Goal: Task Accomplishment & Management: Complete application form

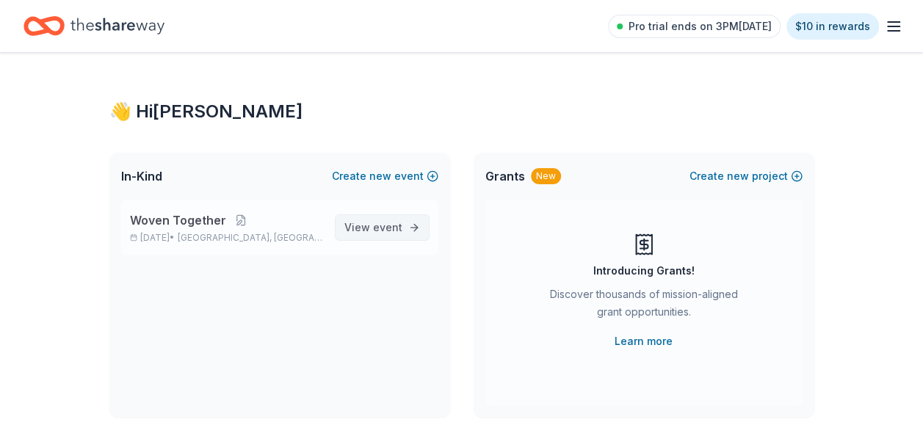
click at [350, 222] on span "View event" at bounding box center [373, 228] width 58 height 18
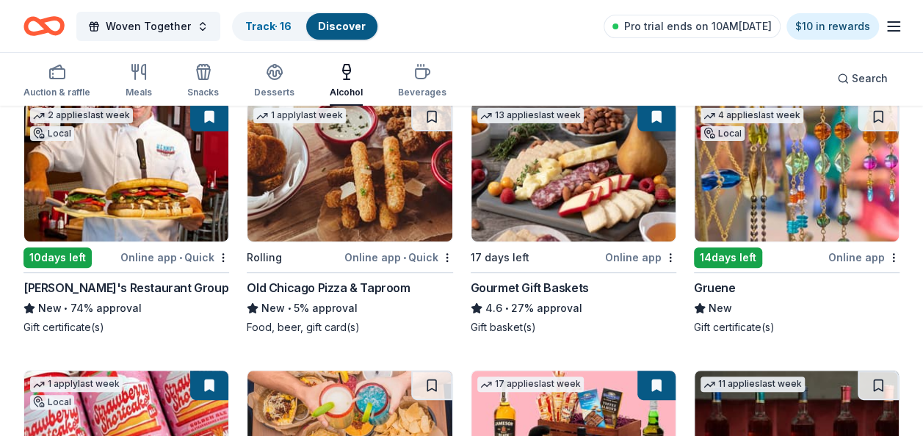
scroll to position [147, 0]
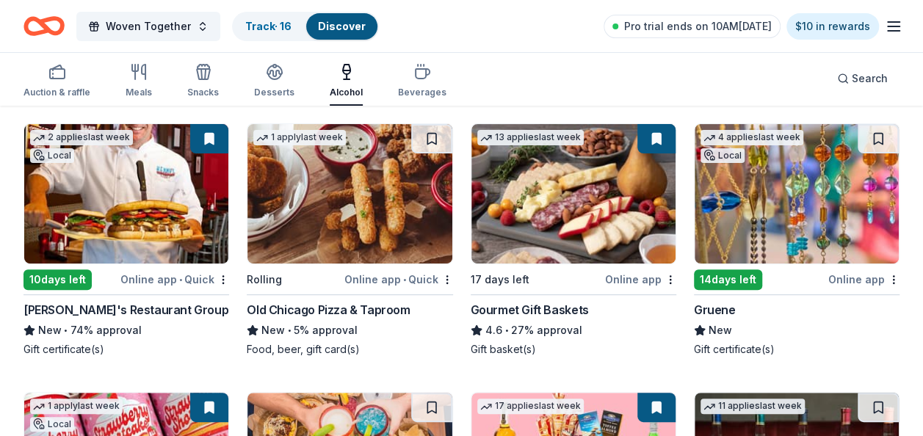
click at [762, 211] on img at bounding box center [797, 194] width 204 height 140
click at [852, 82] on div "Search" at bounding box center [862, 79] width 51 height 18
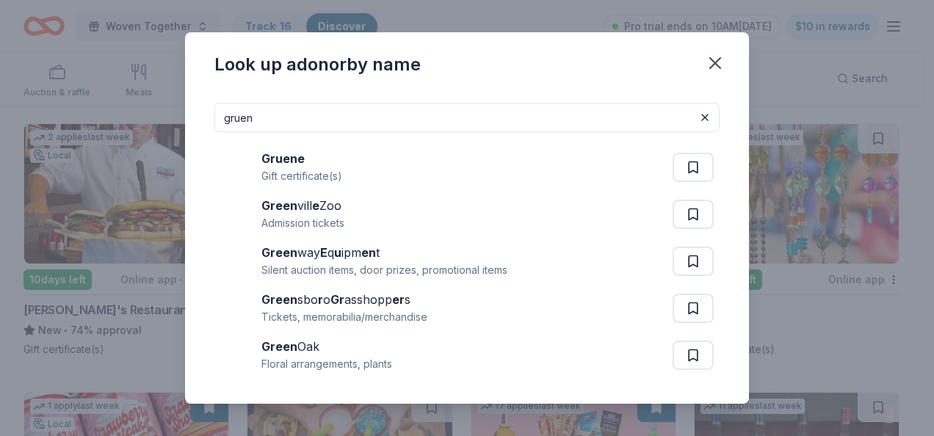
type input "gruen"
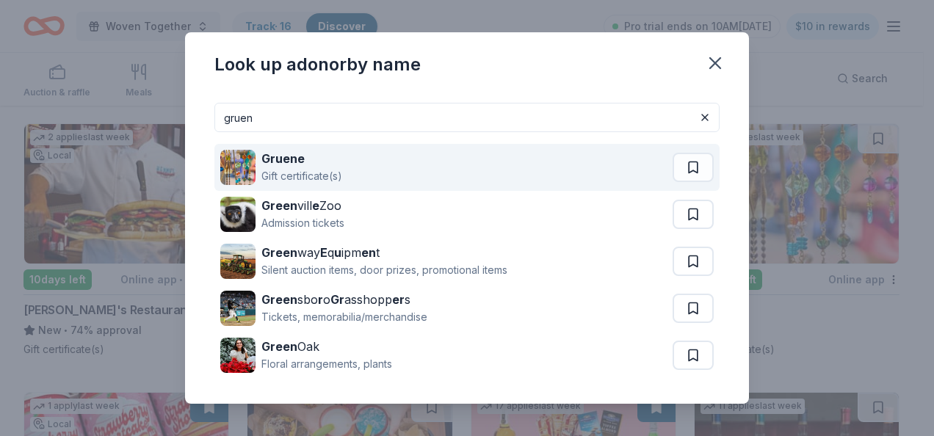
click at [347, 169] on div "Gruene Gift certificate(s)" at bounding box center [446, 167] width 452 height 47
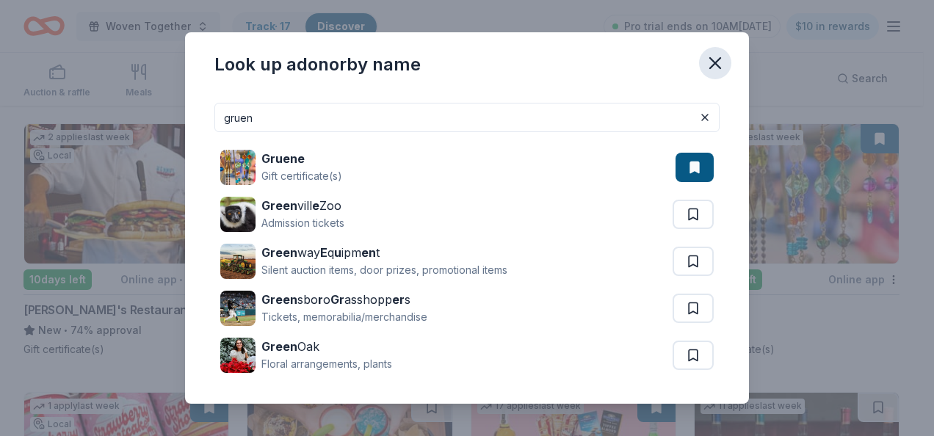
click at [715, 63] on icon "button" at bounding box center [715, 63] width 10 height 10
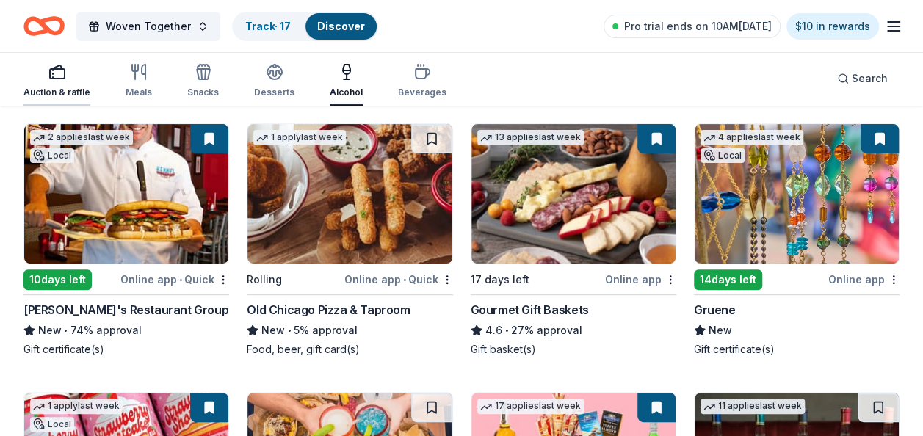
click at [48, 78] on icon "button" at bounding box center [57, 72] width 18 height 18
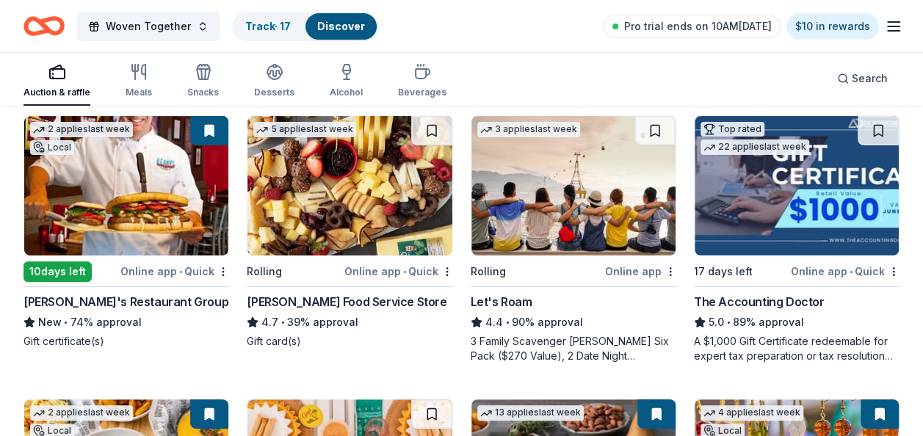
scroll to position [220, 0]
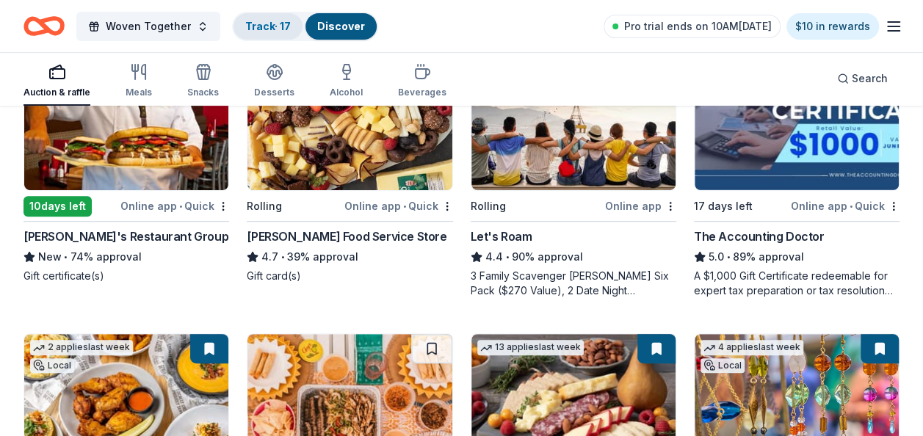
click at [267, 29] on link "Track · 17" at bounding box center [268, 26] width 46 height 12
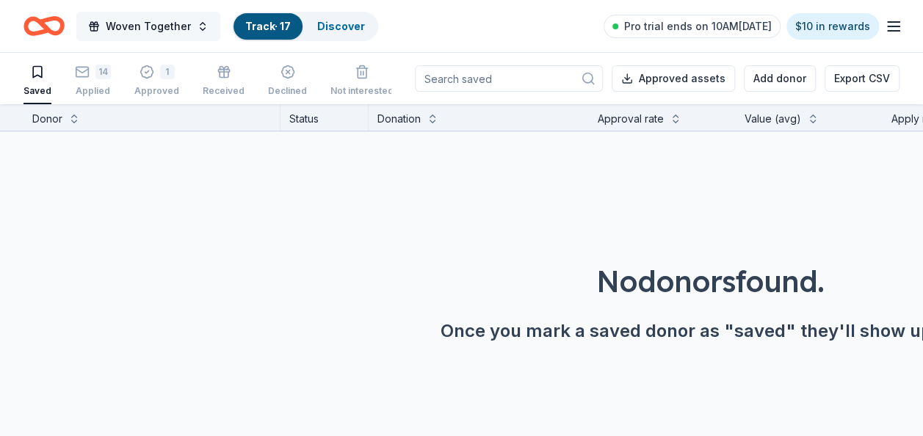
click at [151, 26] on span "Woven Together" at bounding box center [148, 27] width 85 height 18
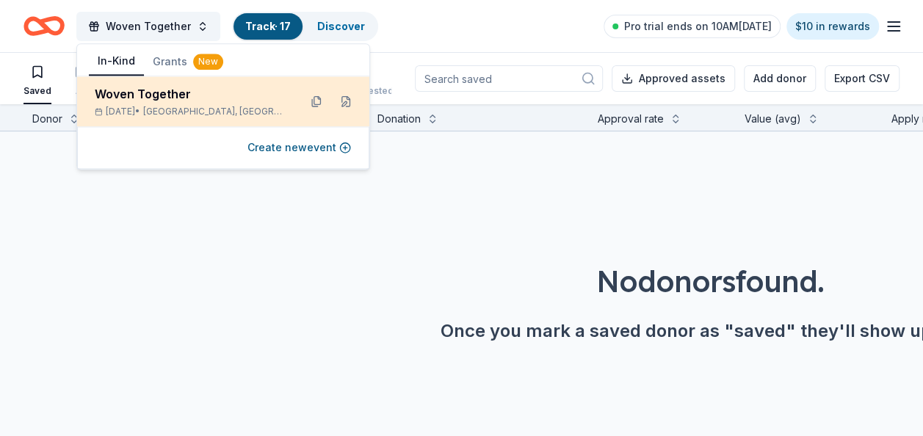
click at [153, 106] on div "Oct 04, 2025 • Farmers Branch, TX" at bounding box center [191, 112] width 192 height 12
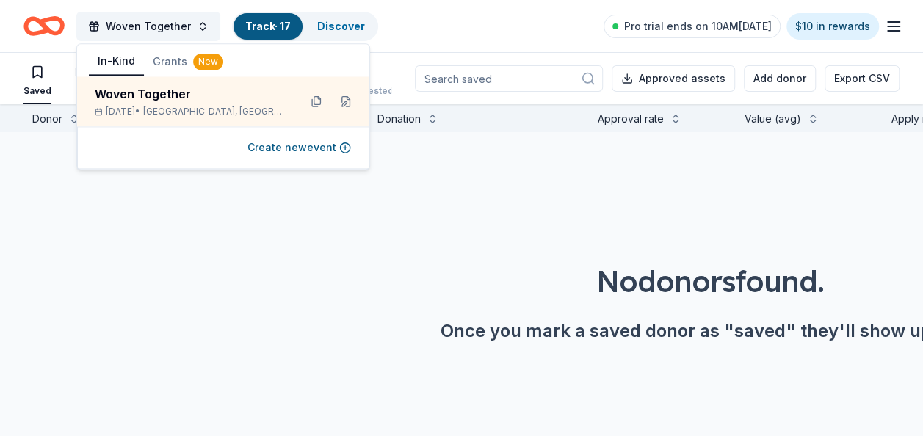
click at [170, 65] on button "Grants New" at bounding box center [188, 61] width 88 height 26
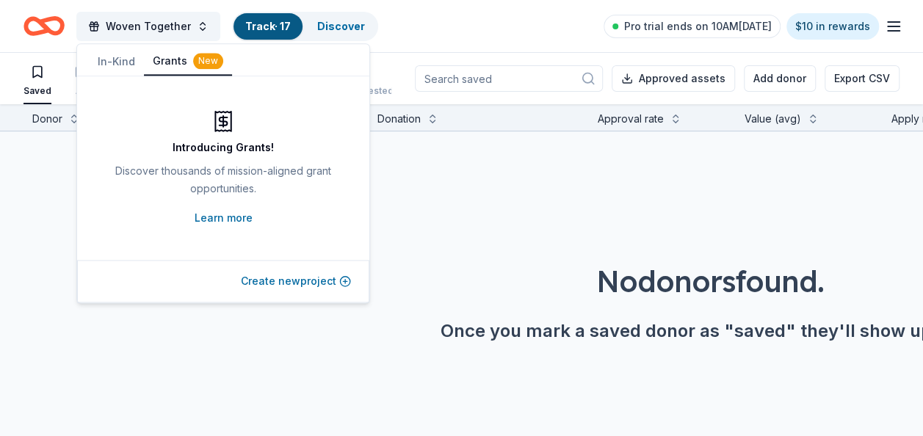
click at [269, 277] on button "Create new project" at bounding box center [296, 281] width 110 height 18
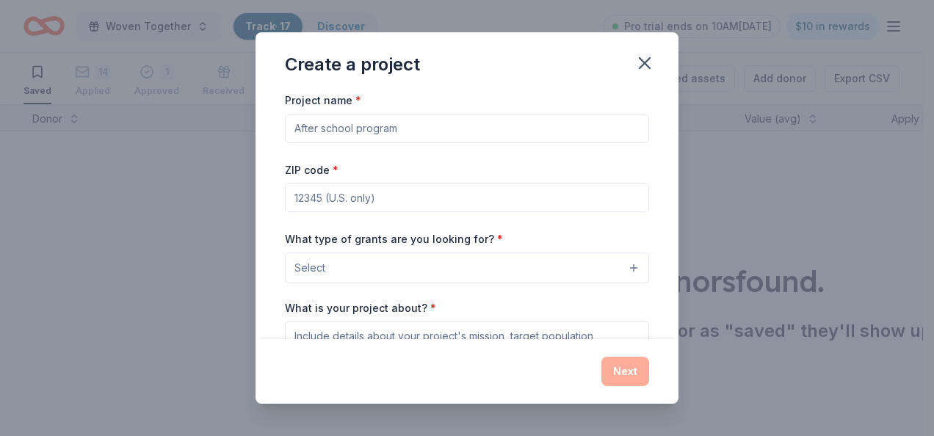
click at [366, 117] on input "Project name *" at bounding box center [467, 128] width 364 height 29
type input "Clinic Grants"
click at [304, 197] on input "ZIP code *" at bounding box center [467, 197] width 364 height 29
type input "75234"
click at [357, 267] on button "Select" at bounding box center [467, 268] width 364 height 31
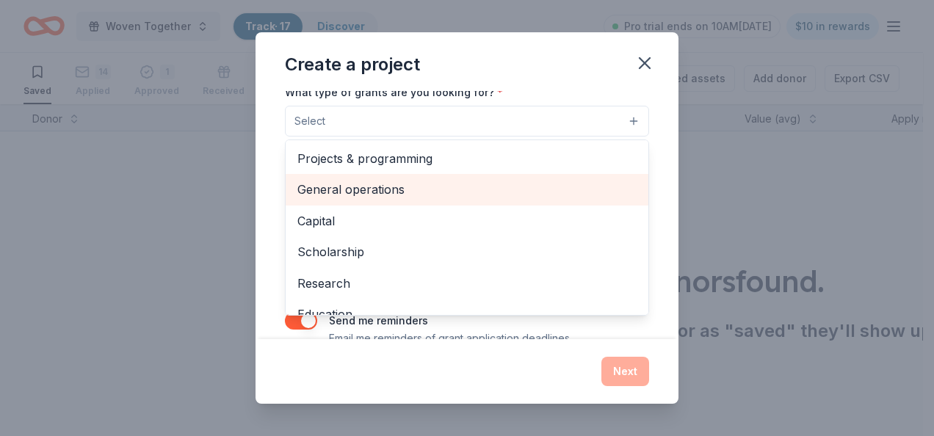
click at [363, 185] on span "General operations" at bounding box center [466, 189] width 339 height 19
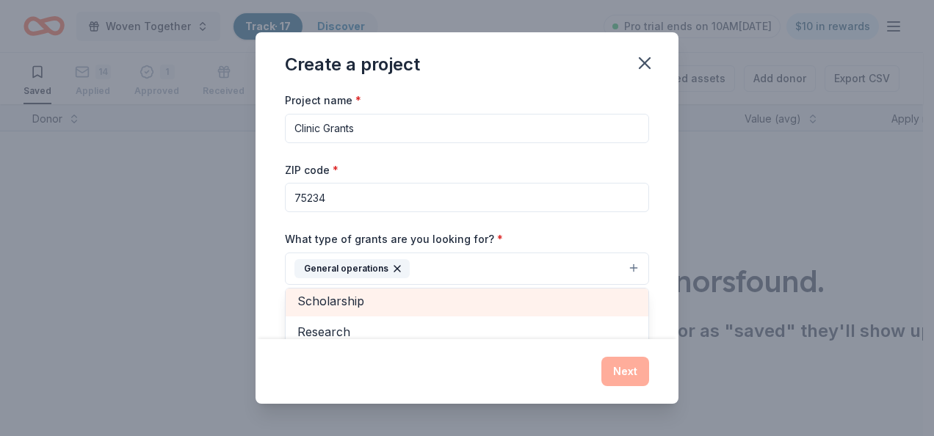
scroll to position [142, 0]
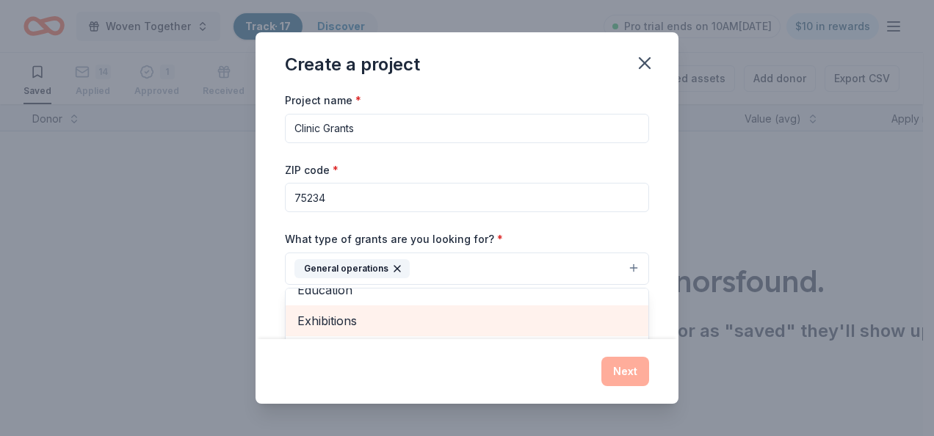
click at [351, 314] on span "Exhibitions" at bounding box center [466, 320] width 339 height 19
click at [350, 319] on span "Education" at bounding box center [466, 321] width 339 height 19
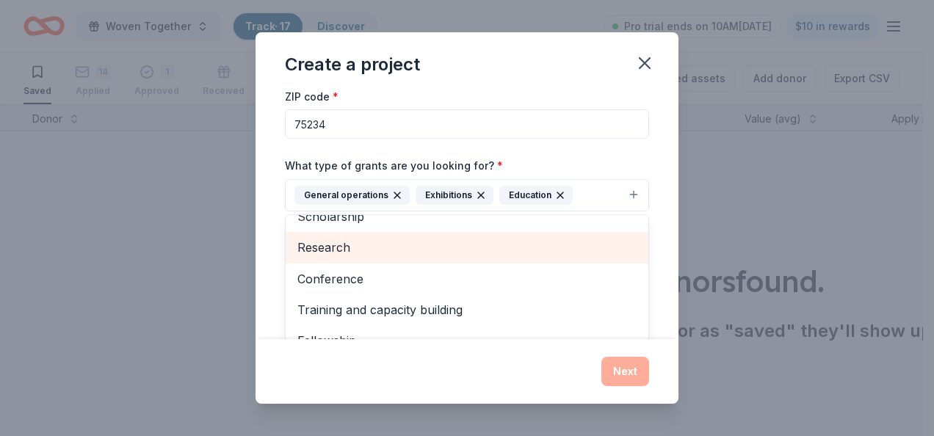
scroll to position [147, 0]
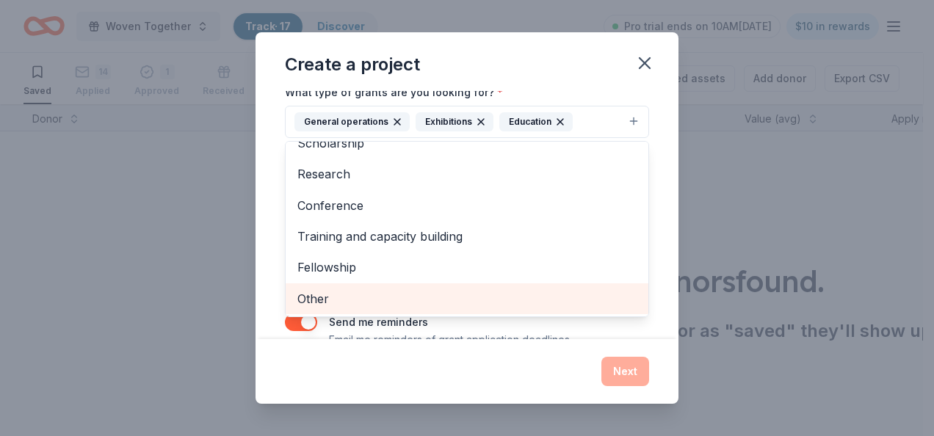
click at [315, 294] on span "Other" at bounding box center [466, 298] width 339 height 19
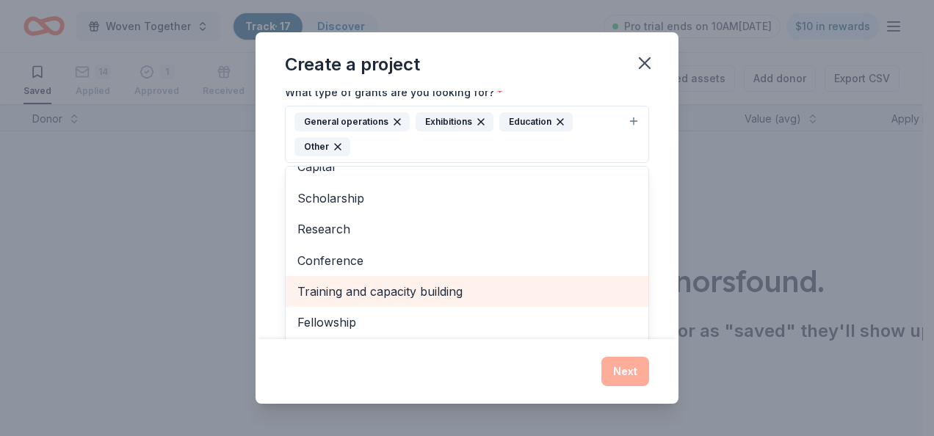
scroll to position [48, 0]
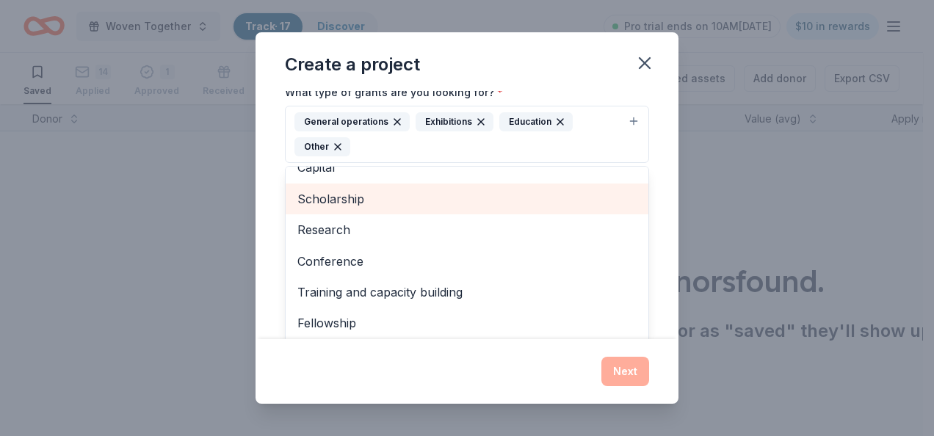
click at [350, 197] on span "Scholarship" at bounding box center [466, 198] width 339 height 19
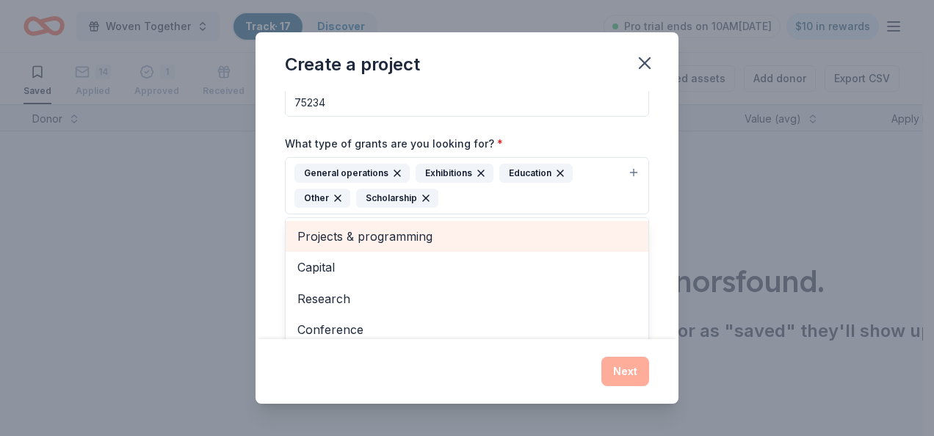
scroll to position [73, 0]
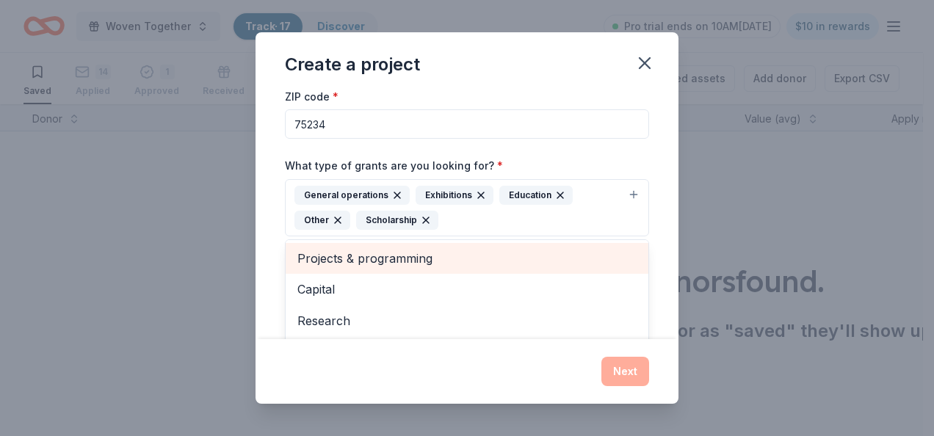
click at [392, 250] on span "Projects & programming" at bounding box center [466, 258] width 339 height 19
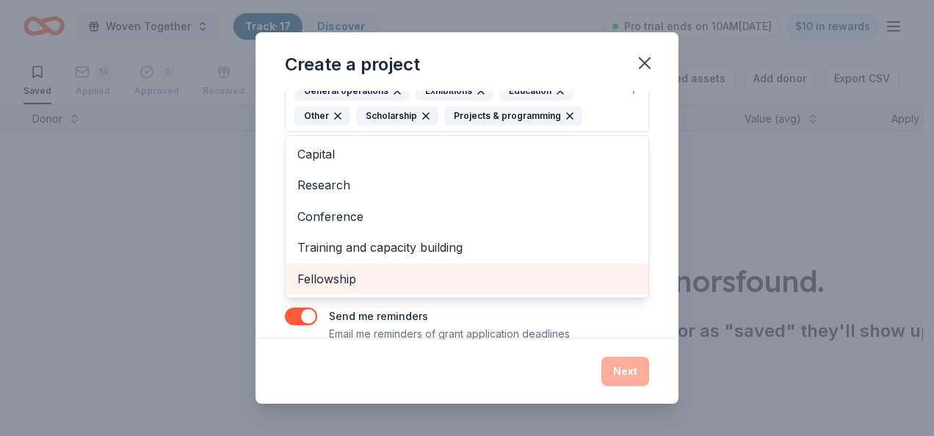
scroll to position [203, 0]
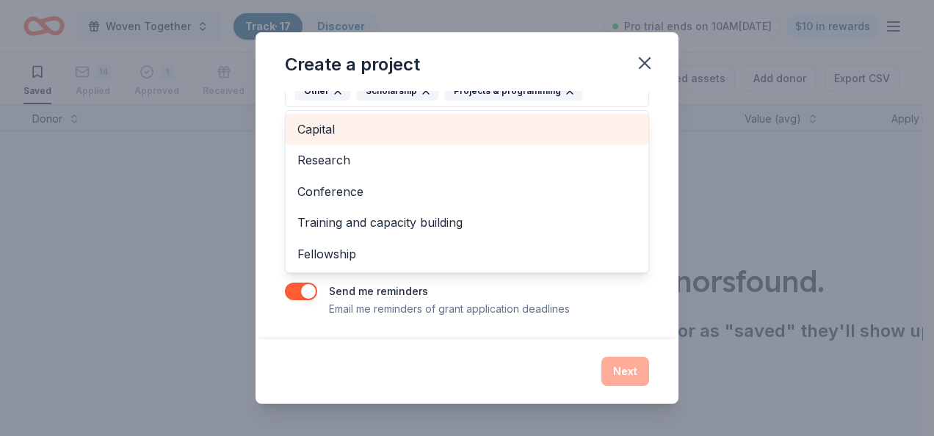
click at [334, 126] on span "Capital" at bounding box center [466, 129] width 339 height 19
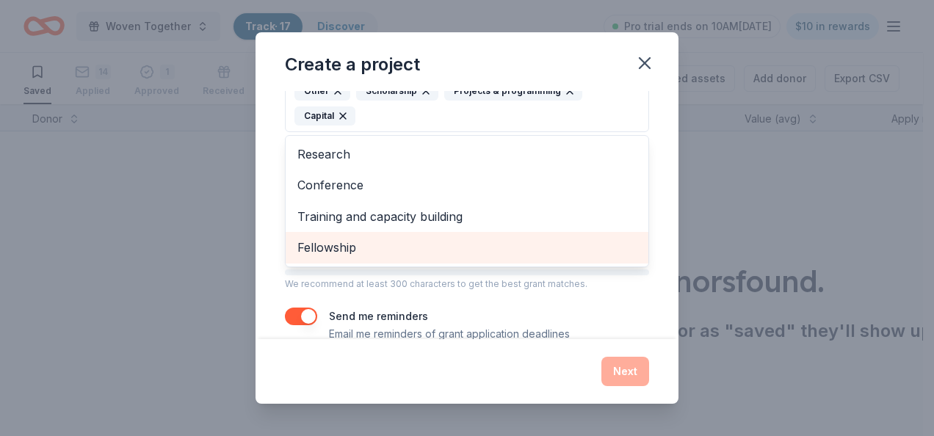
click at [342, 239] on span "Fellowship" at bounding box center [466, 247] width 339 height 19
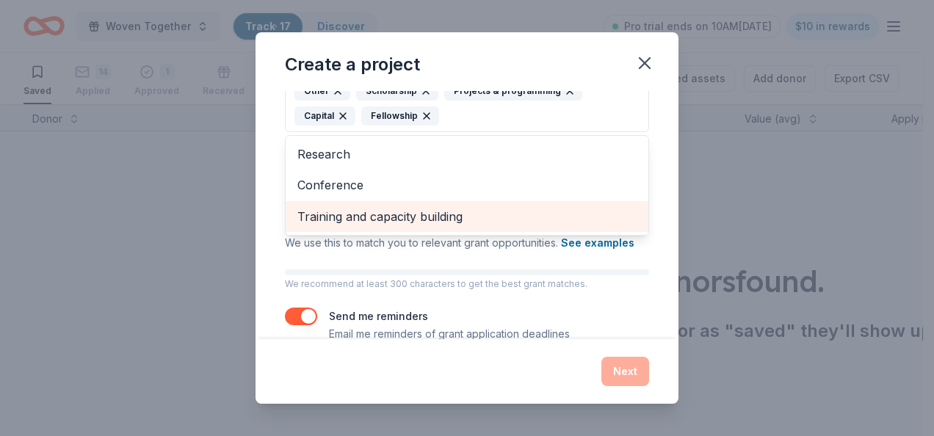
click at [340, 214] on span "Training and capacity building" at bounding box center [466, 216] width 339 height 19
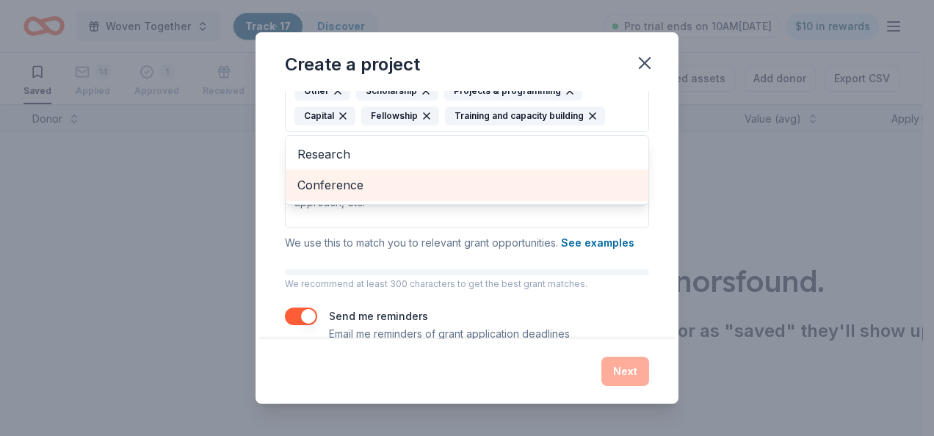
click at [319, 176] on span "Conference" at bounding box center [466, 185] width 339 height 19
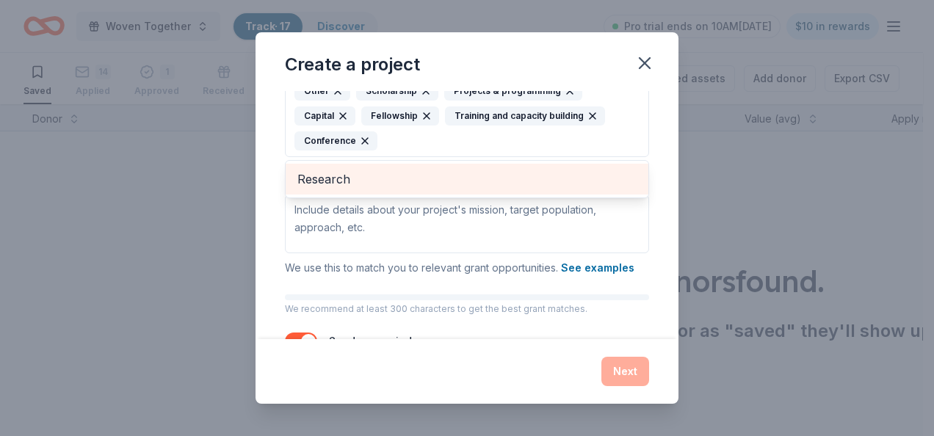
click at [402, 172] on span "Research" at bounding box center [466, 179] width 339 height 19
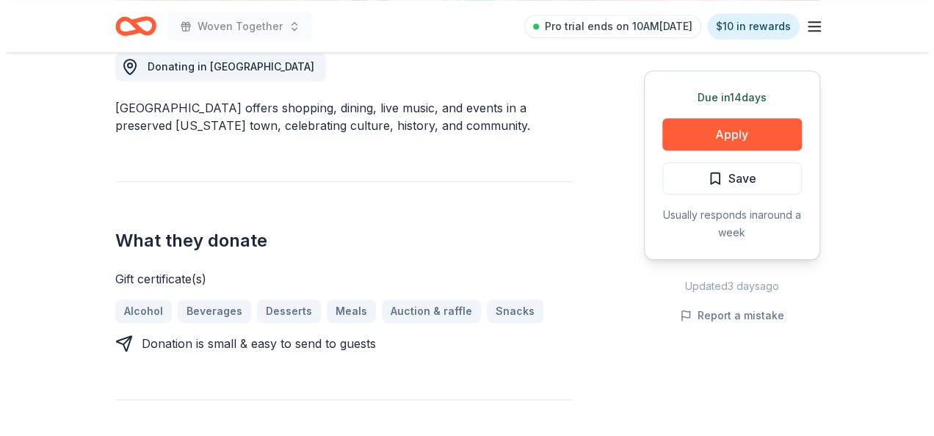
scroll to position [367, 0]
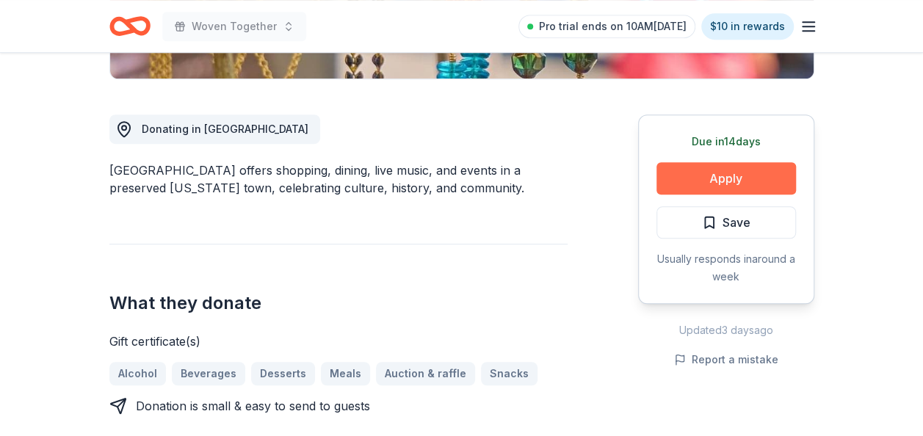
click at [690, 176] on button "Apply" at bounding box center [727, 178] width 140 height 32
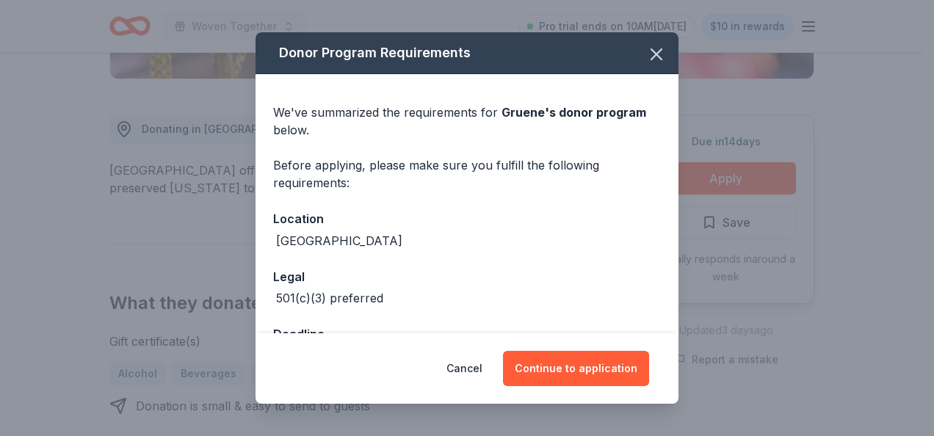
scroll to position [51, 0]
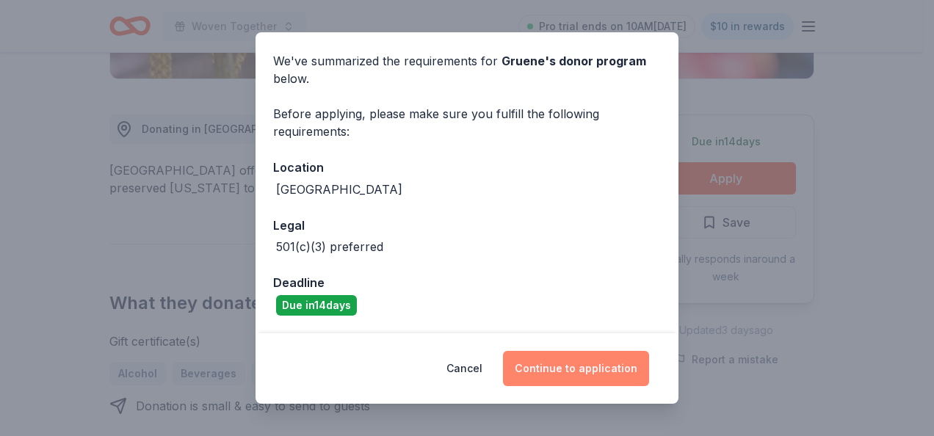
click at [558, 361] on button "Continue to application" at bounding box center [576, 368] width 146 height 35
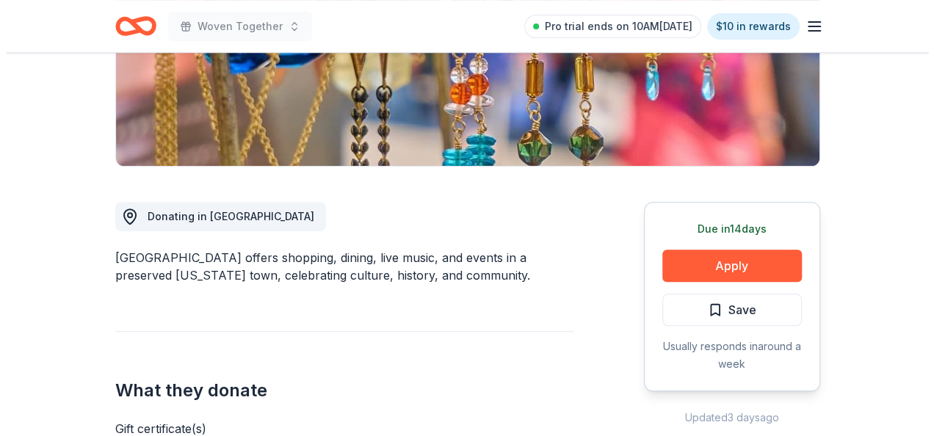
scroll to position [294, 0]
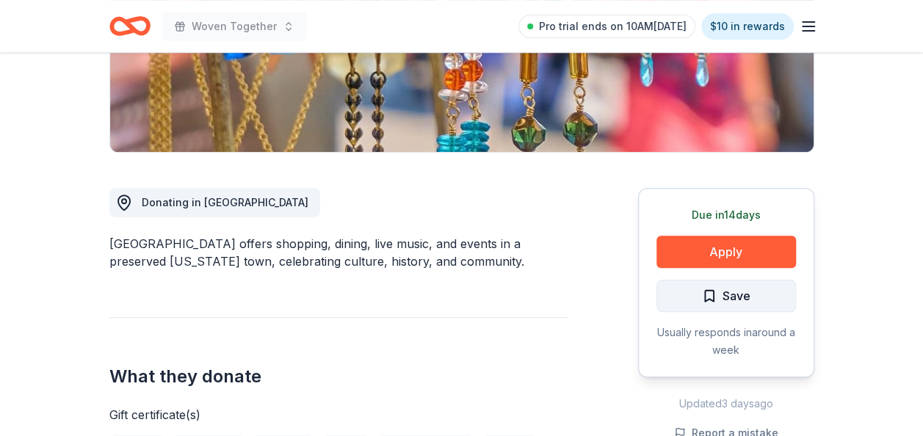
click at [736, 299] on span "Save" at bounding box center [737, 295] width 28 height 19
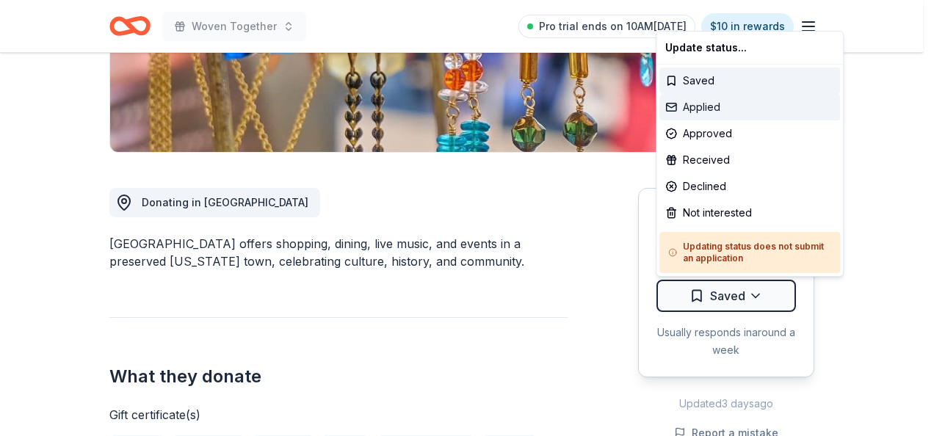
click at [709, 102] on div "Applied" at bounding box center [749, 107] width 181 height 26
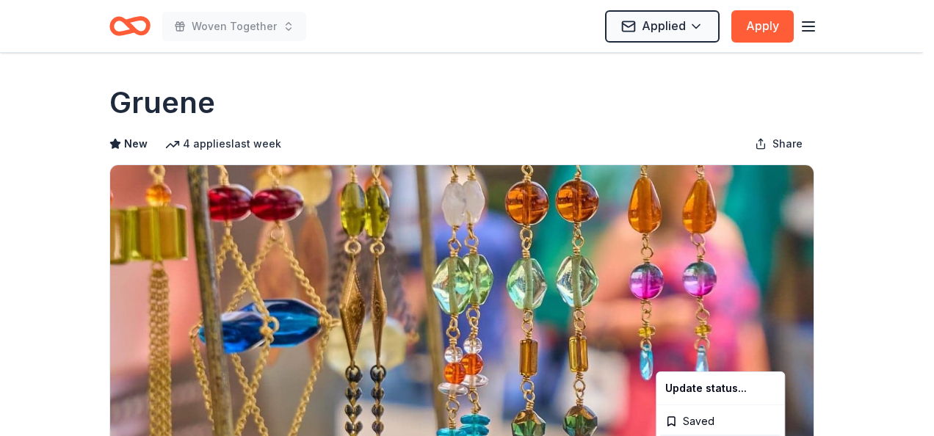
scroll to position [0, 0]
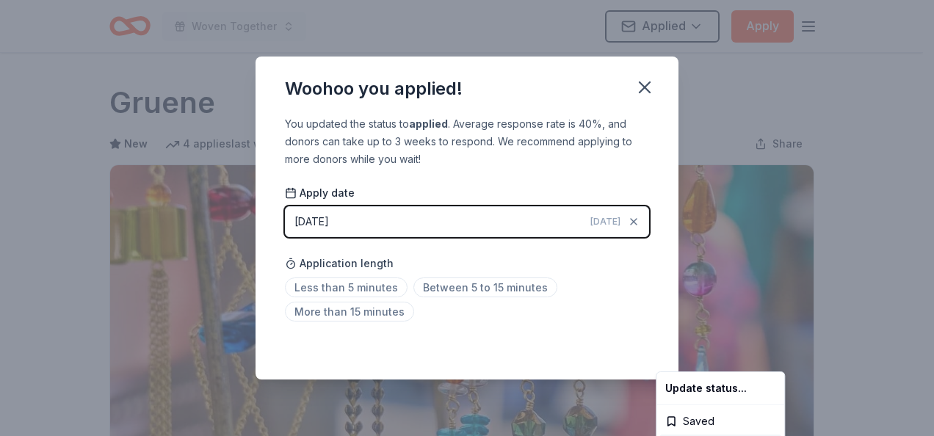
click at [461, 283] on html "Woven Together Applied Apply Due in 14 days Share Gruene New 4 applies last wee…" at bounding box center [467, 218] width 934 height 436
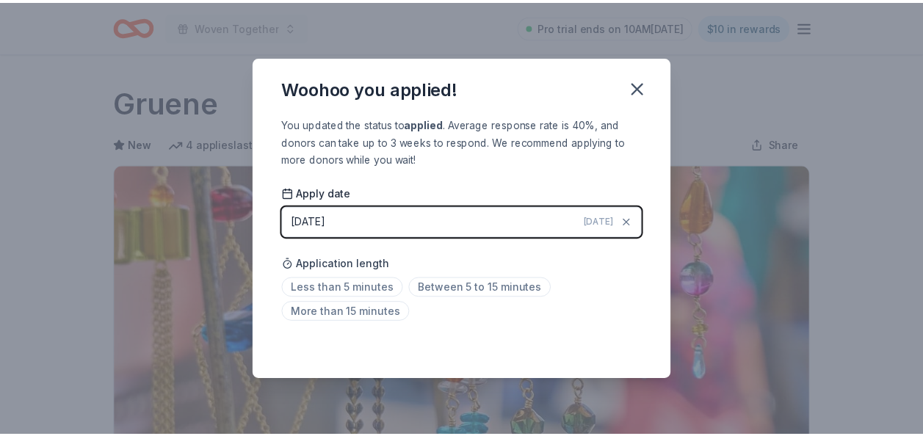
scroll to position [371, 0]
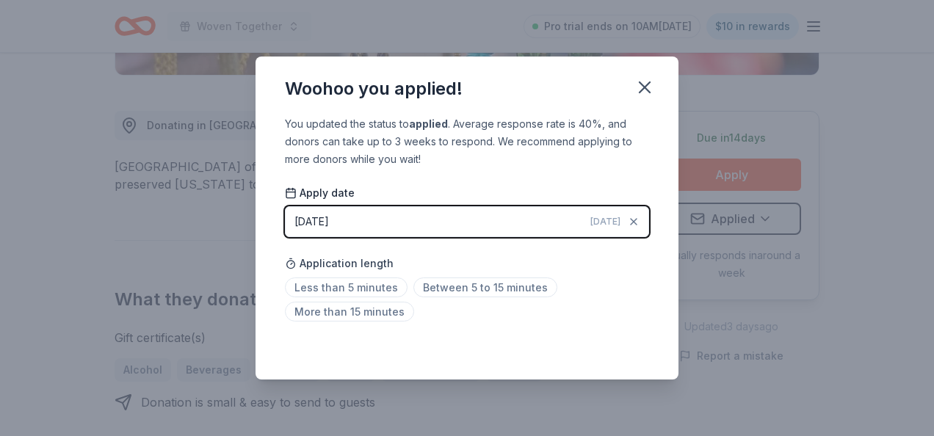
click at [833, 328] on div "Woohoo you applied! You updated the status to applied . Average response rate i…" at bounding box center [467, 218] width 934 height 436
click at [469, 283] on span "Between 5 to 15 minutes" at bounding box center [485, 288] width 144 height 20
click at [640, 82] on icon "button" at bounding box center [645, 87] width 10 height 10
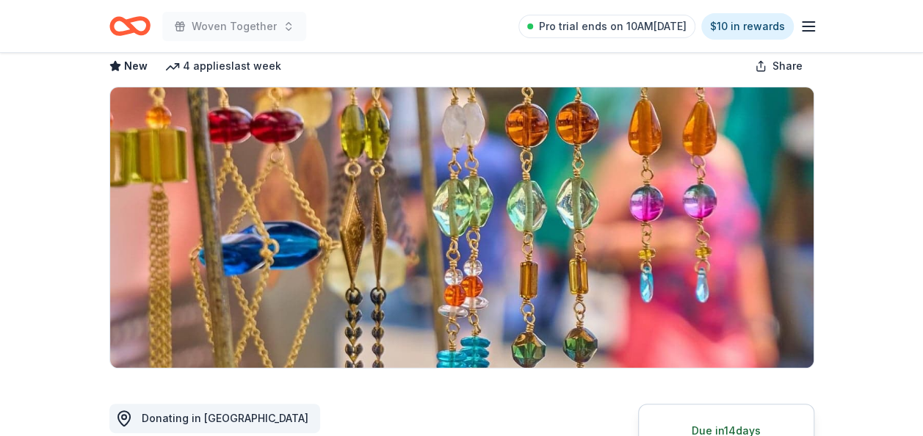
scroll to position [0, 0]
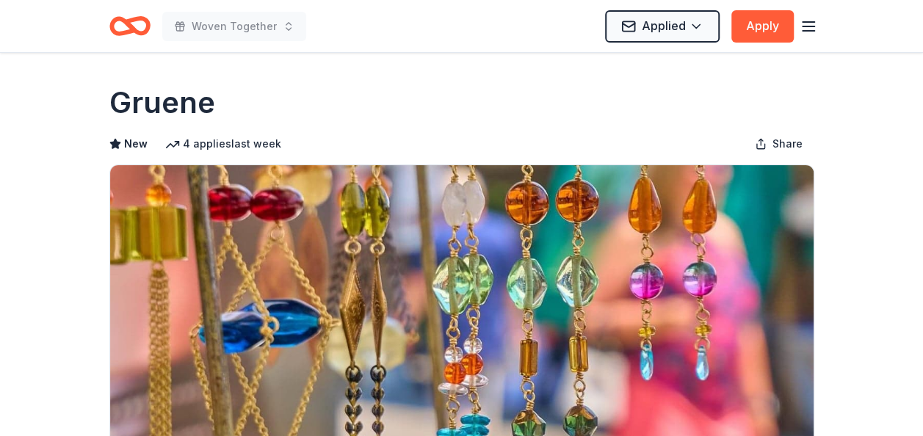
drag, startPoint x: 106, startPoint y: 104, endPoint x: 201, endPoint y: 110, distance: 95.7
click at [333, 95] on div "Gruene" at bounding box center [461, 102] width 705 height 41
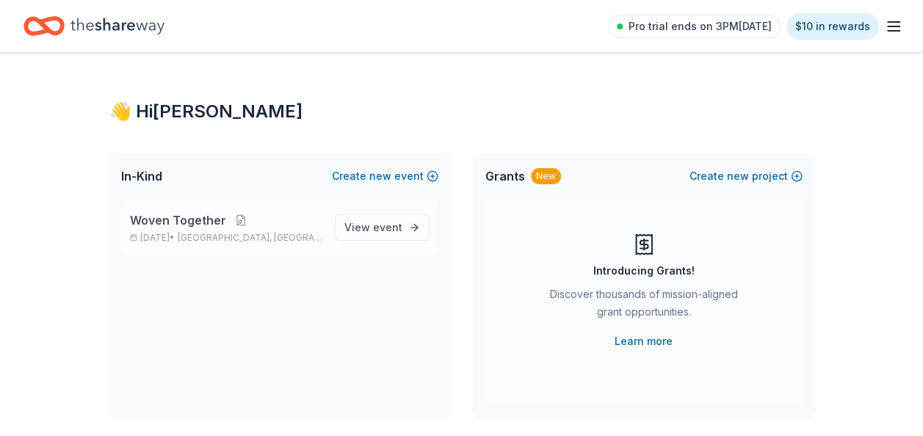
click at [251, 228] on p "Woven Together" at bounding box center [226, 220] width 193 height 18
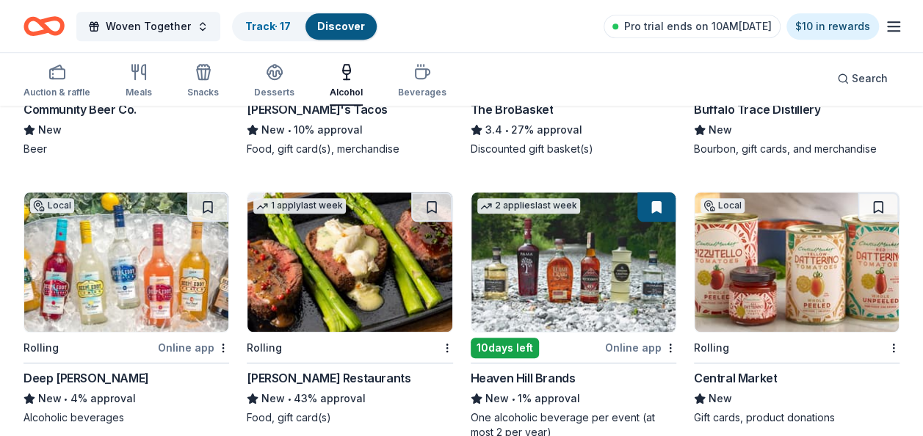
scroll to position [661, 0]
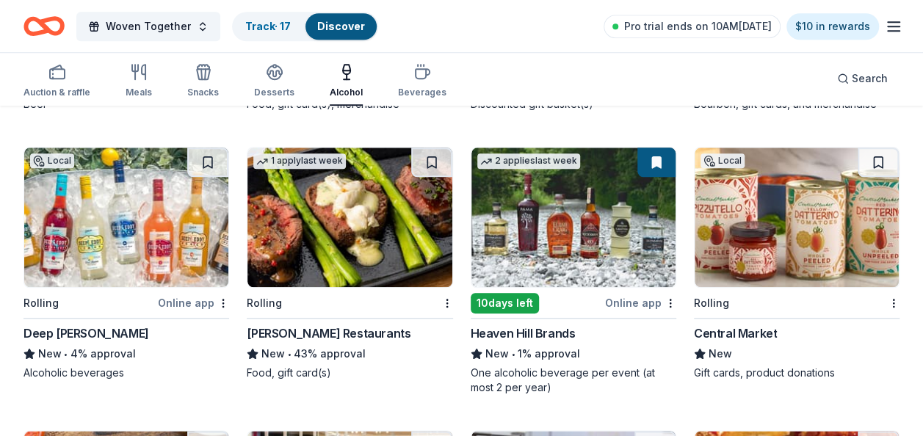
click at [283, 334] on div "[PERSON_NAME] Restaurants" at bounding box center [329, 334] width 164 height 18
click at [262, 28] on link "Track · 18" at bounding box center [268, 26] width 46 height 12
click at [248, 26] on link "Track · 18" at bounding box center [268, 26] width 46 height 12
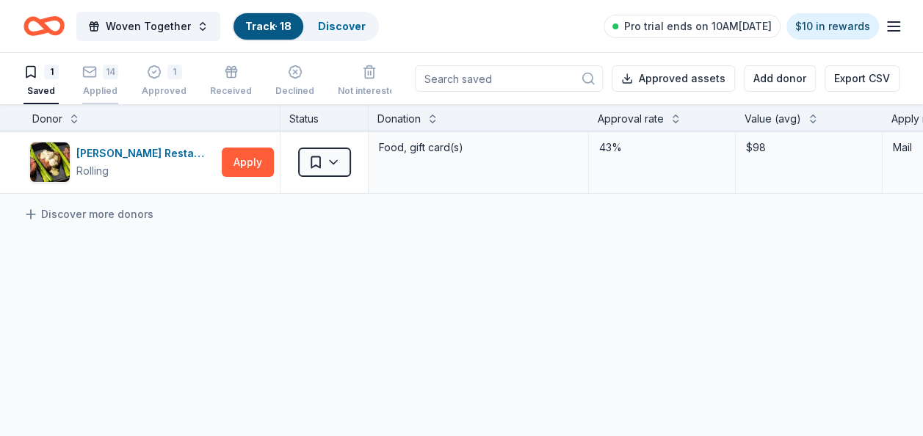
click at [95, 81] on div "14 Applied" at bounding box center [100, 81] width 36 height 32
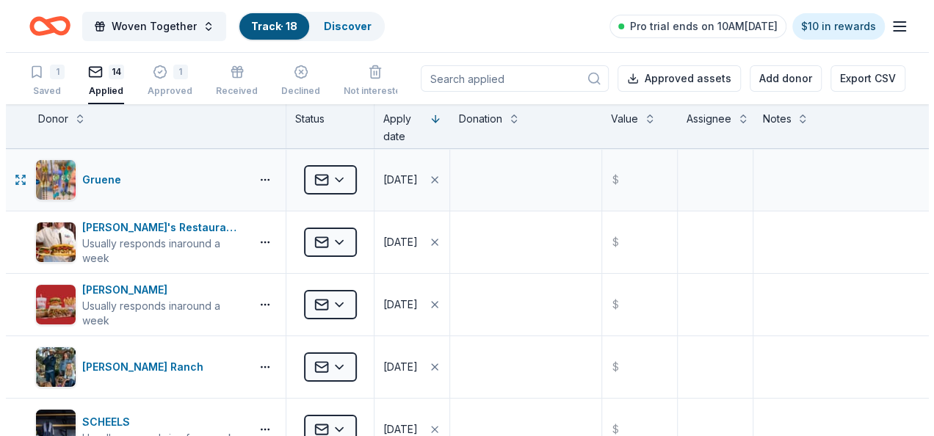
scroll to position [73, 0]
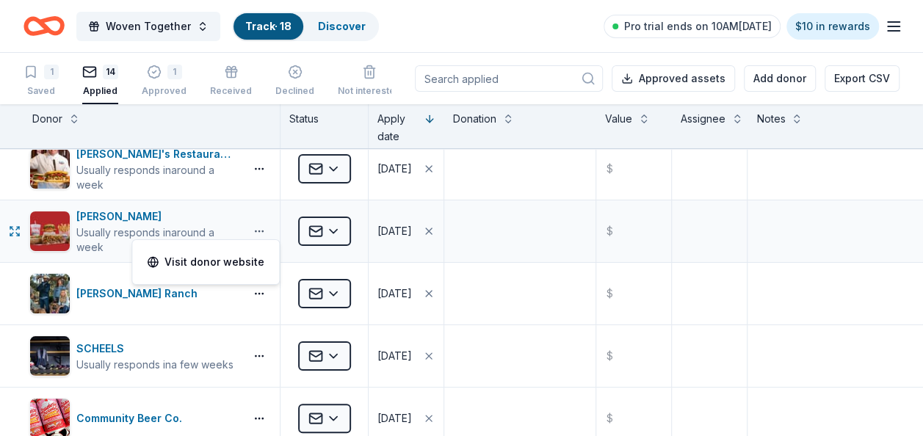
click at [261, 226] on button "button" at bounding box center [259, 231] width 29 height 12
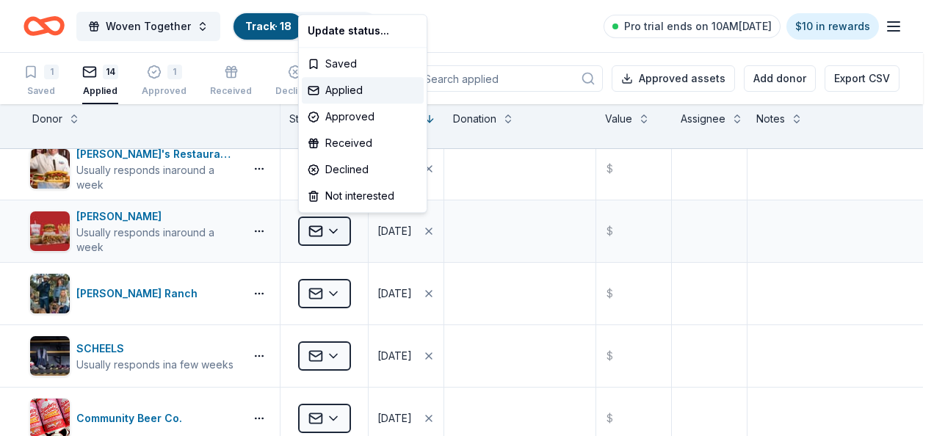
click at [333, 231] on html "Woven Together Track · 18 Discover Pro trial ends on 10AM, 9/12 $10 in rewards …" at bounding box center [467, 218] width 934 height 436
click at [342, 120] on div "Approved" at bounding box center [363, 117] width 122 height 26
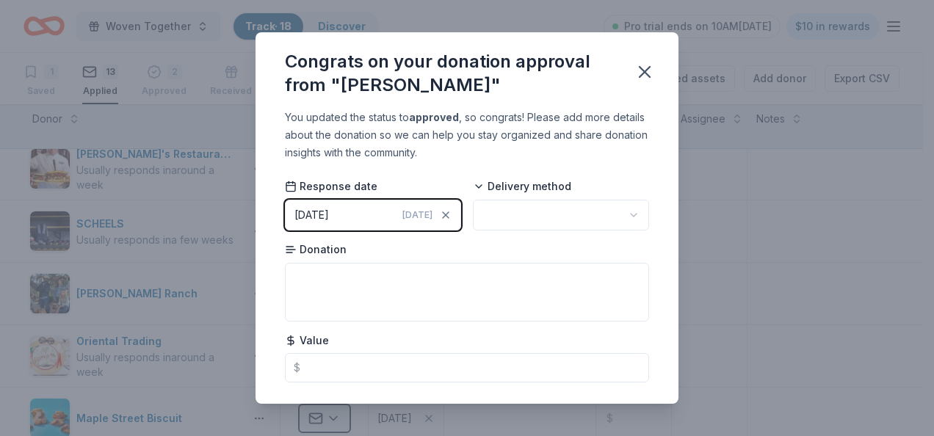
click at [496, 214] on html "Woven Together Track · 18 Discover Pro trial ends on 10AM, 9/12 $10 in rewards …" at bounding box center [467, 218] width 934 height 436
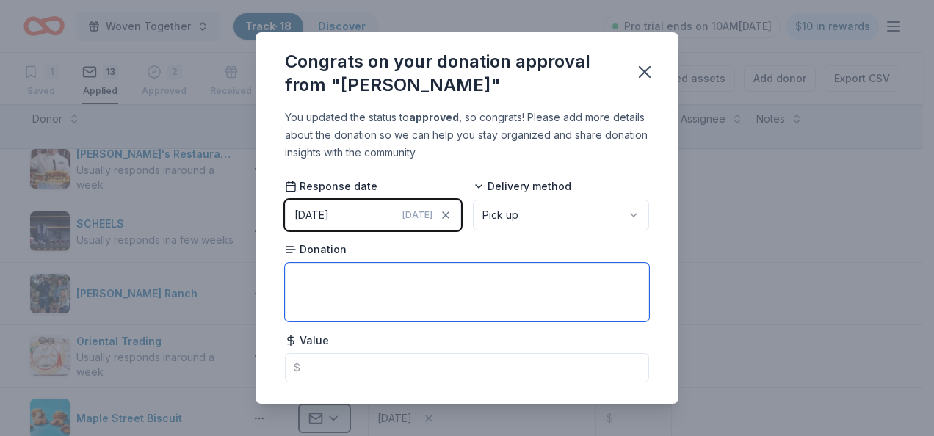
click at [383, 285] on textarea at bounding box center [467, 292] width 364 height 59
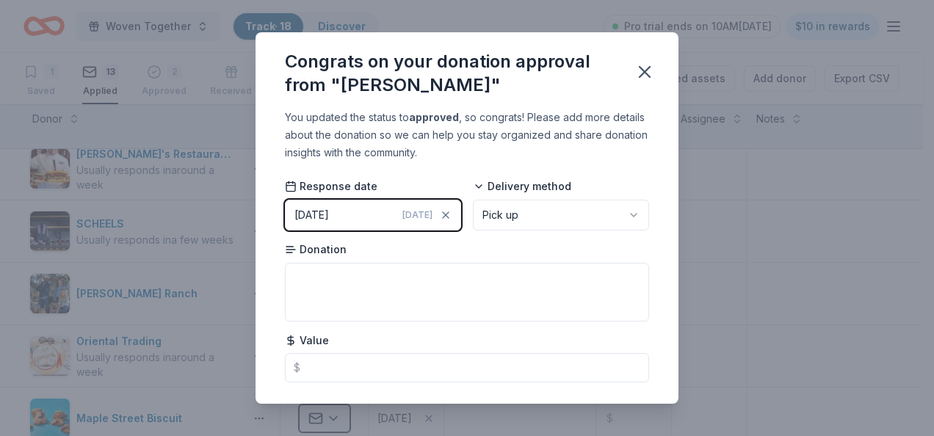
click at [358, 210] on button "09/10/2025 Today" at bounding box center [373, 215] width 176 height 31
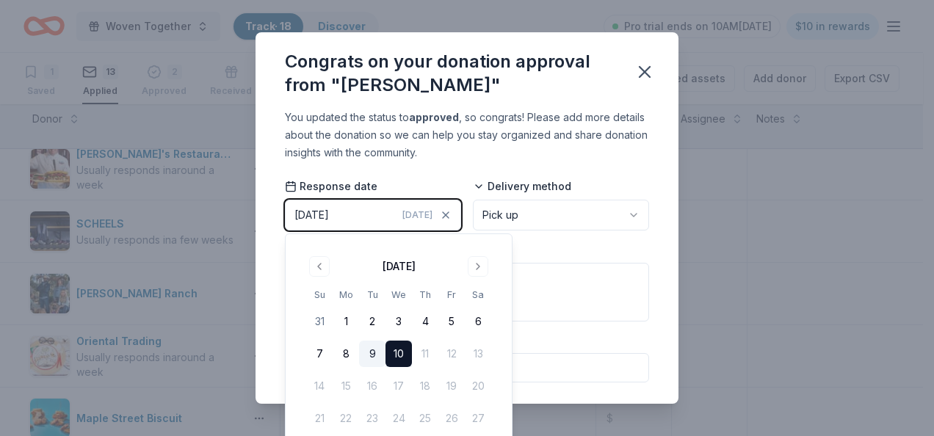
click at [370, 351] on button "9" at bounding box center [372, 354] width 26 height 26
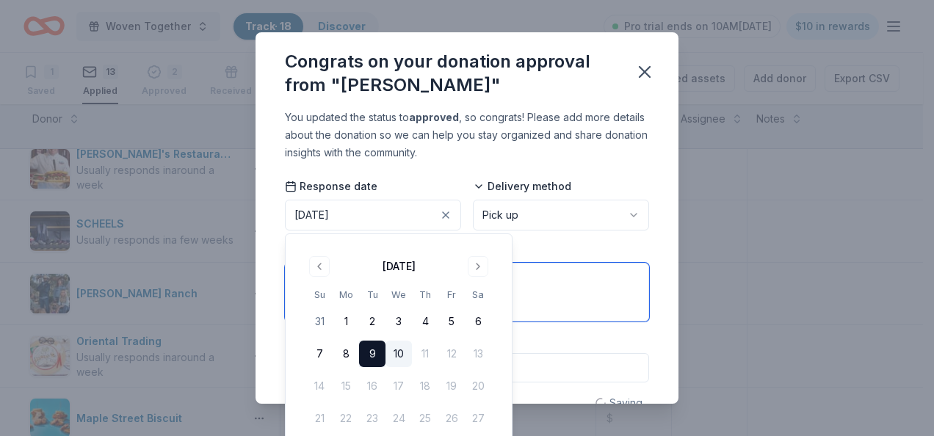
click at [560, 307] on textarea at bounding box center [467, 292] width 364 height 59
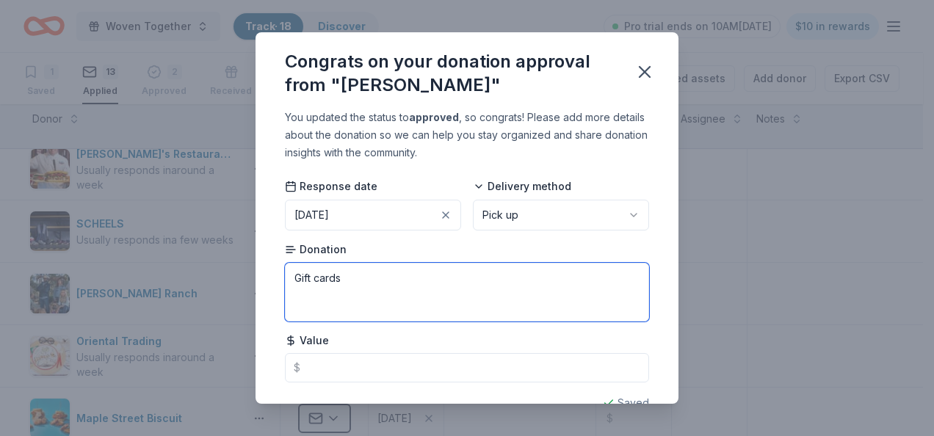
type textarea "Gift cards"
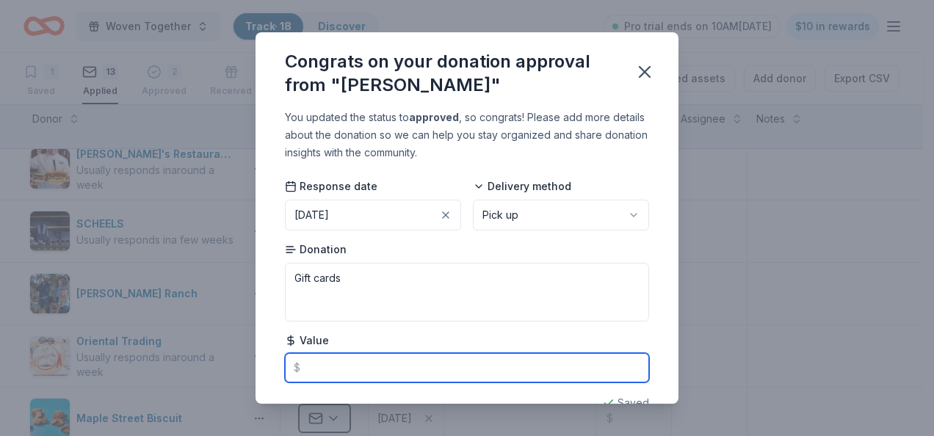
click at [326, 363] on input "text" at bounding box center [467, 367] width 364 height 29
type input "1"
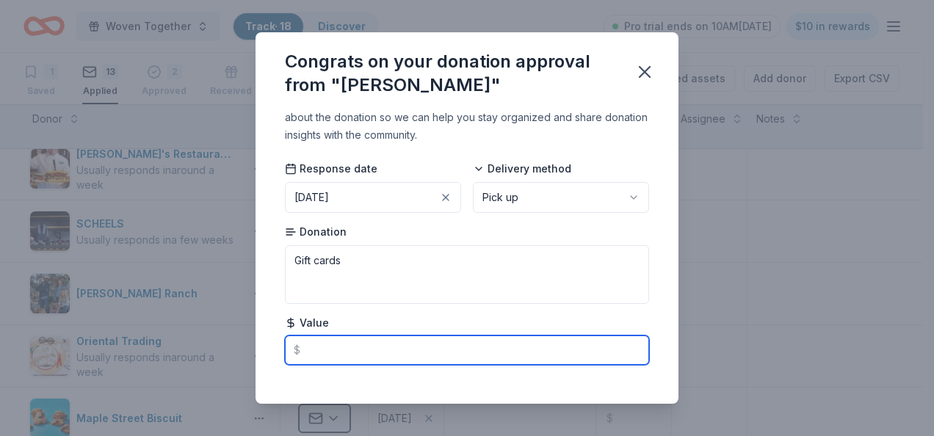
scroll to position [31, 0]
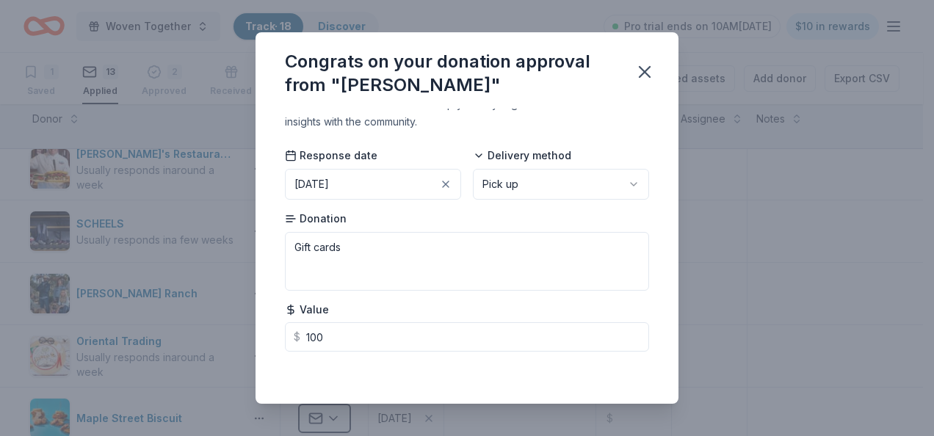
type input "100.00"
click at [648, 286] on div "You updated the status to approved , so congrats! Please add more details about…" at bounding box center [467, 256] width 423 height 295
drag, startPoint x: 737, startPoint y: 264, endPoint x: 736, endPoint y: 253, distance: 11.8
click at [737, 258] on div "Congrats on your donation approval from "Portillo's" You updated the status to …" at bounding box center [467, 218] width 934 height 436
click at [643, 71] on icon "button" at bounding box center [644, 72] width 21 height 21
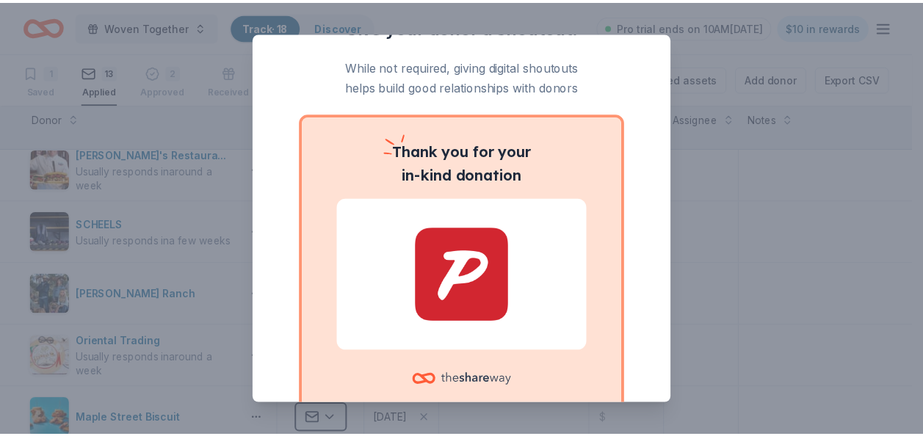
scroll to position [0, 0]
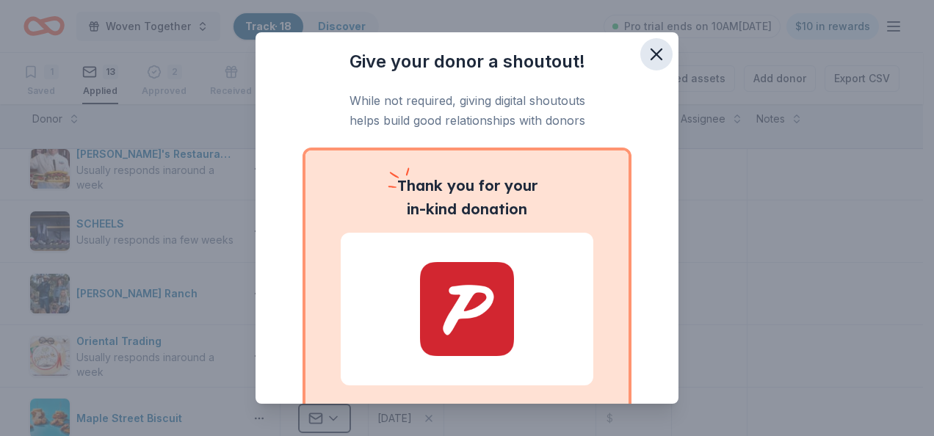
click at [646, 48] on icon "button" at bounding box center [656, 54] width 21 height 21
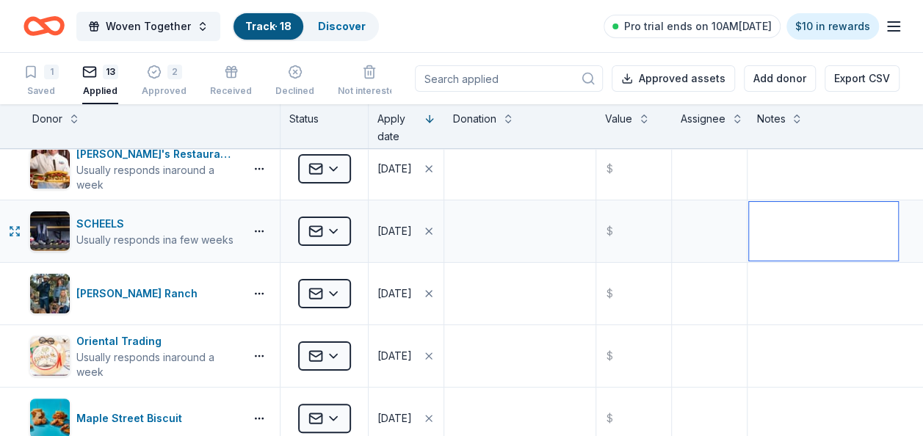
click at [753, 236] on textarea at bounding box center [823, 231] width 149 height 59
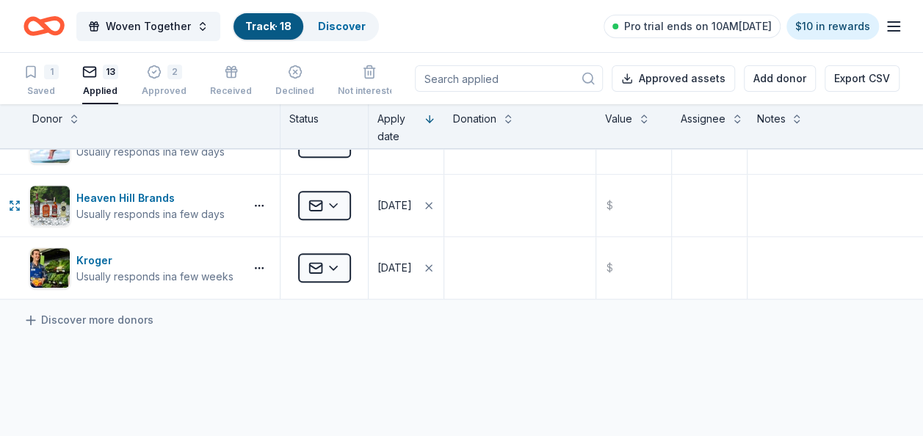
scroll to position [734, 0]
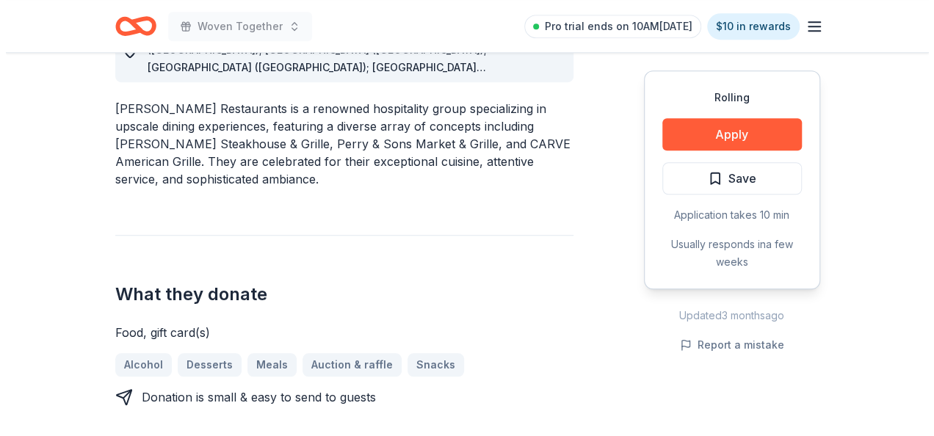
scroll to position [514, 0]
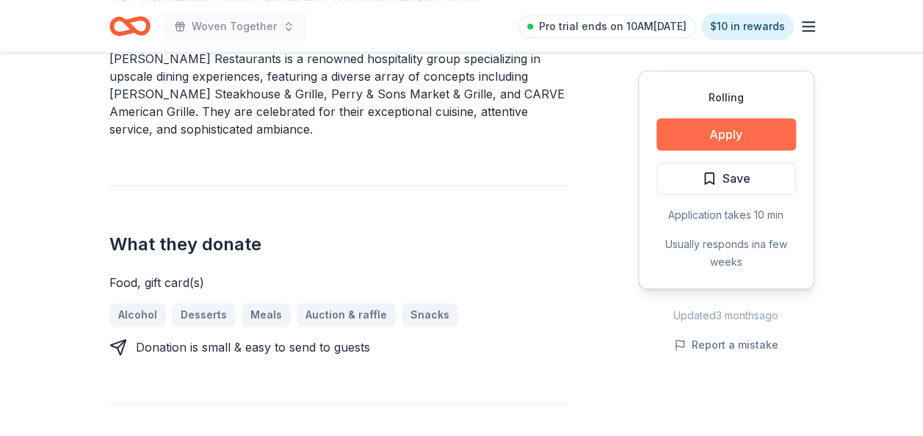
click at [706, 129] on button "Apply" at bounding box center [727, 134] width 140 height 32
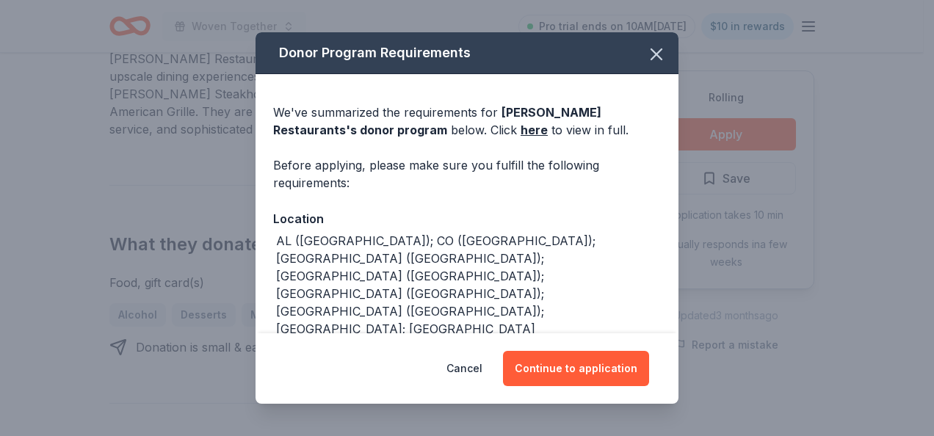
scroll to position [69, 0]
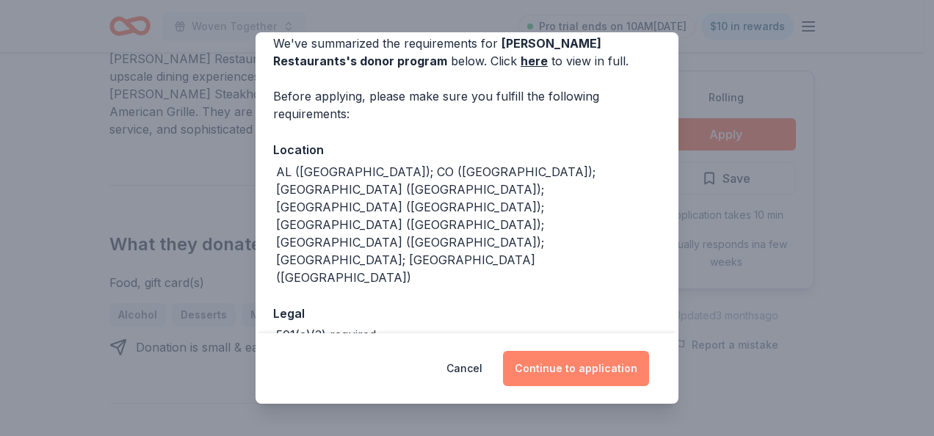
click at [561, 364] on button "Continue to application" at bounding box center [576, 368] width 146 height 35
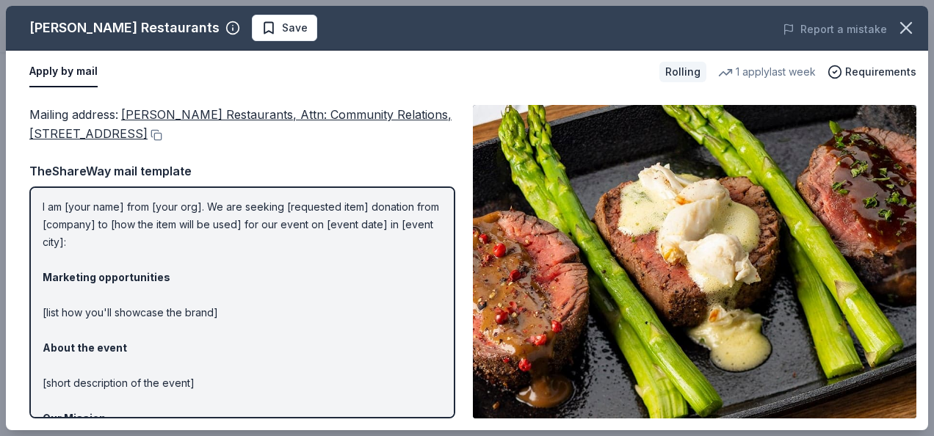
scroll to position [0, 0]
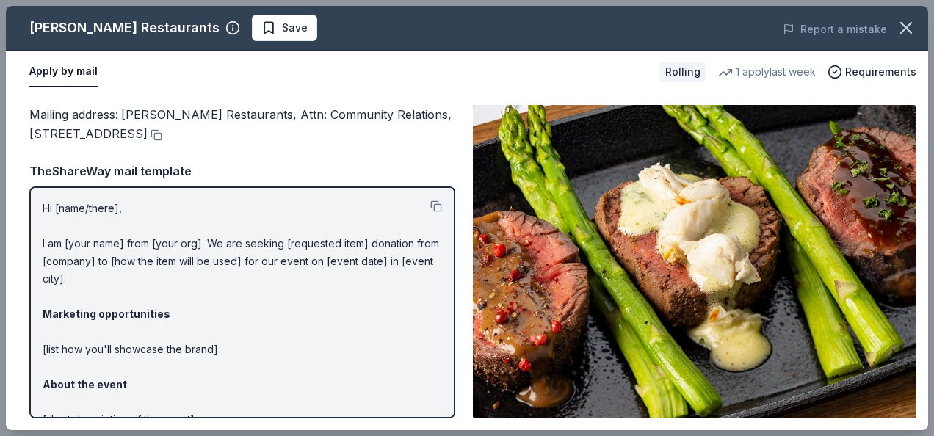
drag, startPoint x: 44, startPoint y: 207, endPoint x: 28, endPoint y: 201, distance: 17.2
click at [106, 214] on p "Hi [name/there], I am [your name] from [your org]. We are seeking [requested it…" at bounding box center [242, 394] width 399 height 388
drag, startPoint x: 40, startPoint y: 201, endPoint x: 115, endPoint y: 241, distance: 84.8
click at [115, 241] on div "Hi [name/there], I am [your name] from [your org]. We are seeking [requested it…" at bounding box center [242, 303] width 426 height 232
click at [430, 208] on button at bounding box center [436, 206] width 12 height 12
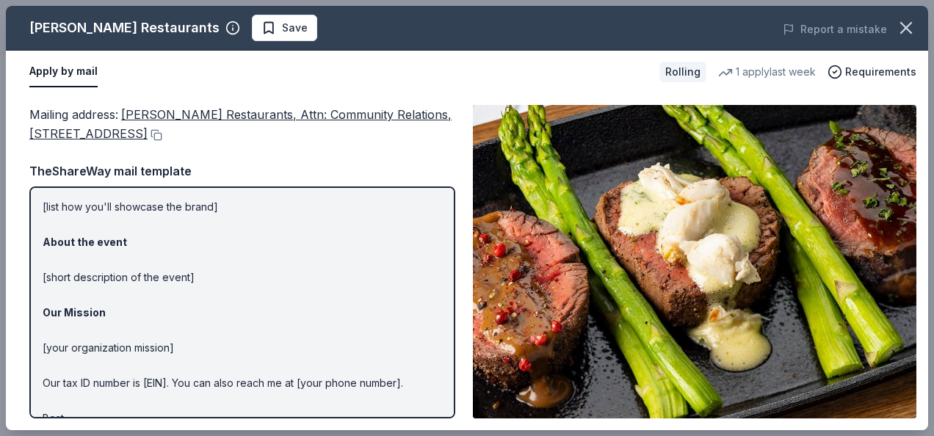
scroll to position [182, 0]
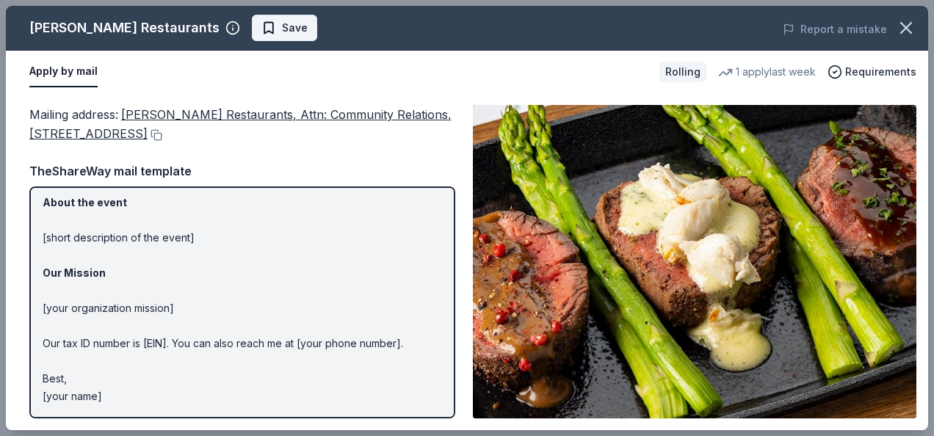
click at [282, 21] on span "Save" at bounding box center [295, 28] width 26 height 18
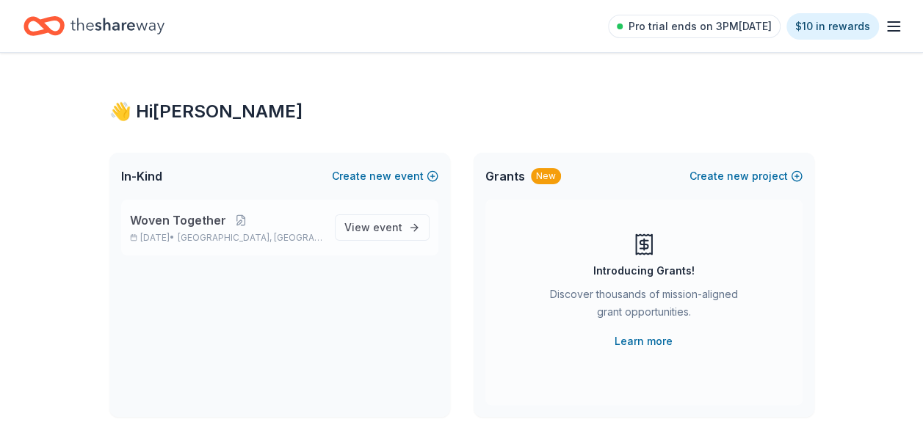
click at [278, 208] on div "Woven Together [DATE] • [GEOGRAPHIC_DATA], [GEOGRAPHIC_DATA] View event" at bounding box center [279, 228] width 317 height 56
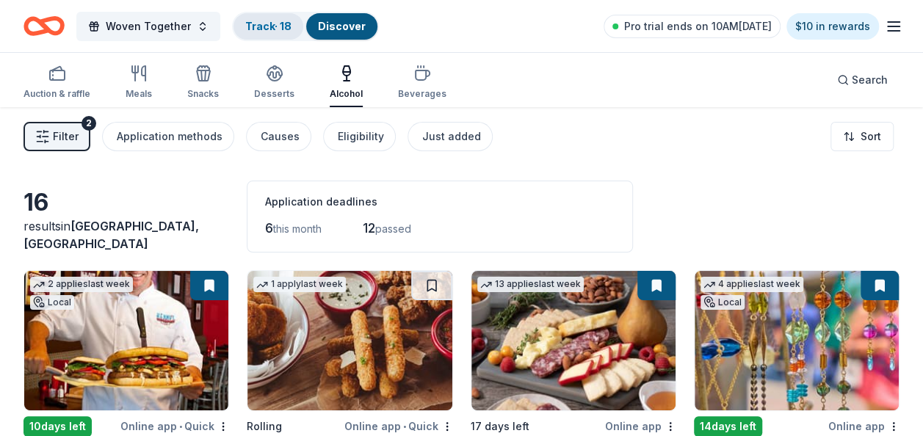
click at [255, 29] on link "Track · 18" at bounding box center [268, 26] width 46 height 12
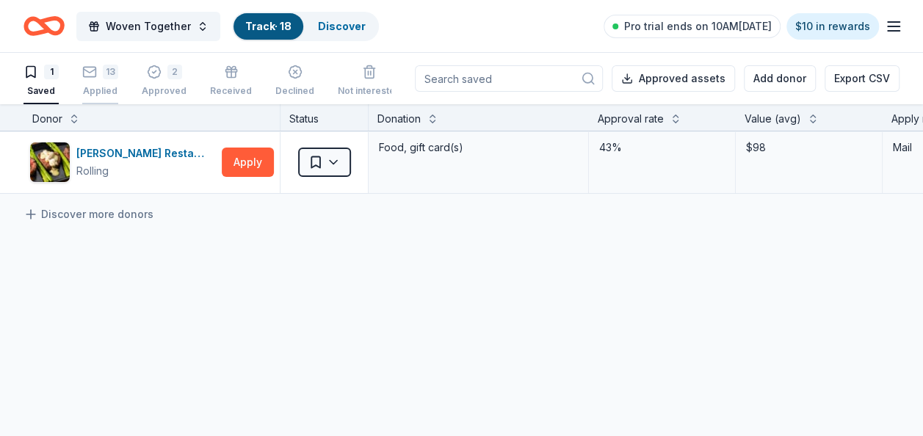
click at [97, 69] on div "13" at bounding box center [100, 72] width 36 height 15
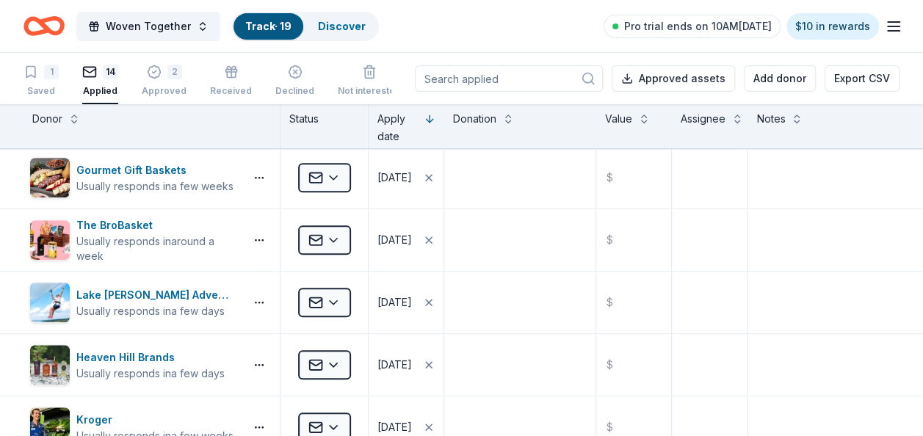
scroll to position [587, 0]
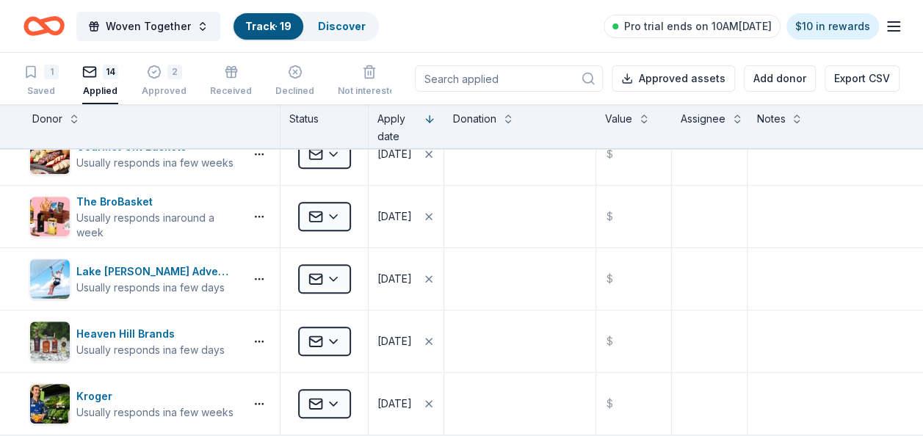
click at [273, 24] on link "Track · 19" at bounding box center [268, 26] width 46 height 12
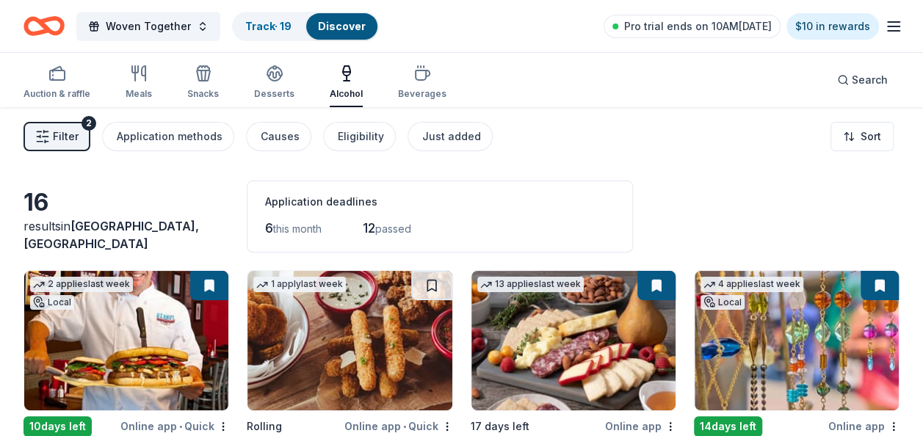
click at [568, 95] on div "Auction & raffle Meals Snacks Desserts Alcohol Beverages Search" at bounding box center [461, 80] width 876 height 54
click at [253, 23] on link "Track · 19" at bounding box center [268, 26] width 46 height 12
click at [265, 25] on link "Track · 19" at bounding box center [268, 26] width 46 height 12
click at [621, 123] on div "Filter 2 Application methods Causes Eligibility Just added Sort" at bounding box center [461, 136] width 923 height 59
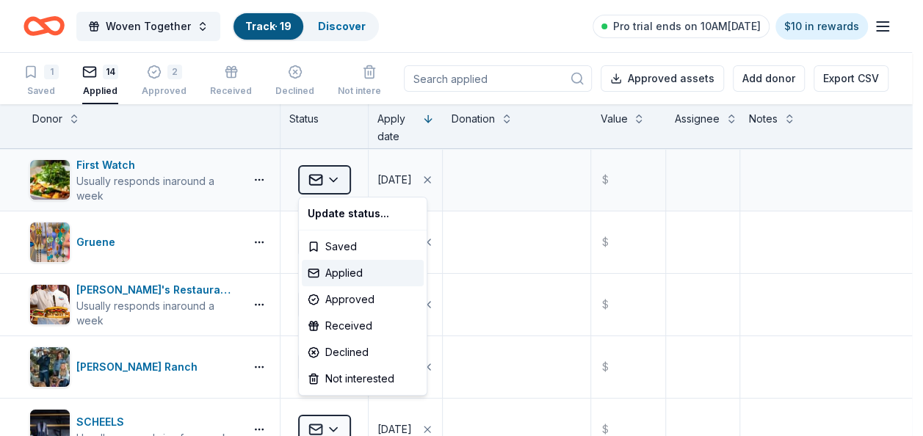
click at [333, 178] on html "Woven Together Track · 19 Discover Pro trial ends on 10AM, 9/12 $10 in rewards …" at bounding box center [461, 218] width 923 height 436
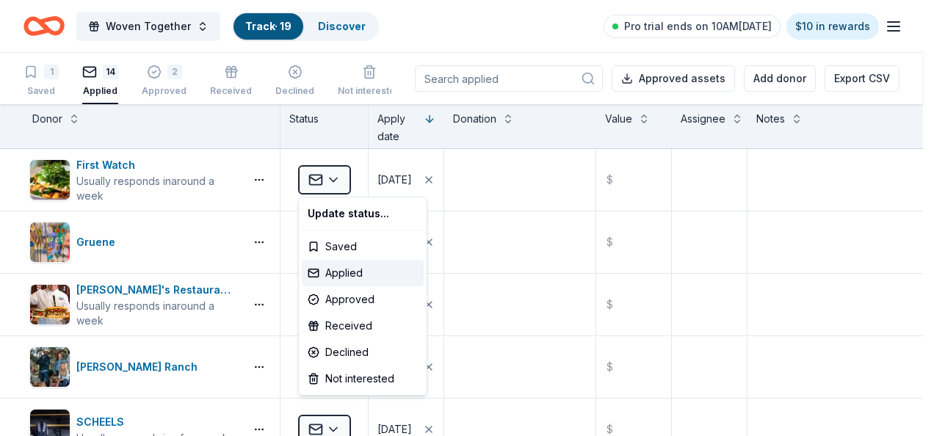
click at [839, 297] on html "Woven Together Track · 19 Discover Pro trial ends on 10AM, 9/12 $10 in rewards …" at bounding box center [467, 218] width 934 height 436
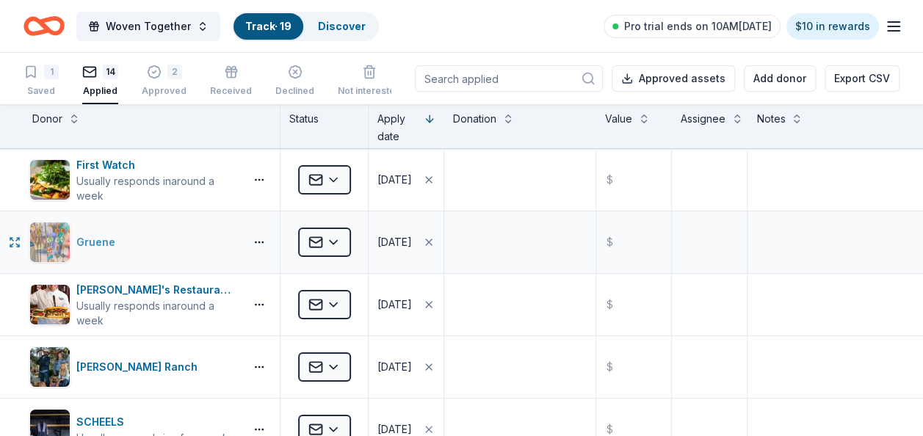
click at [153, 238] on div "Gruene" at bounding box center [133, 242] width 209 height 41
click at [94, 291] on div "Kenny's Restaurant Group" at bounding box center [157, 290] width 162 height 18
click at [407, 296] on div "09/09/2025" at bounding box center [394, 305] width 35 height 18
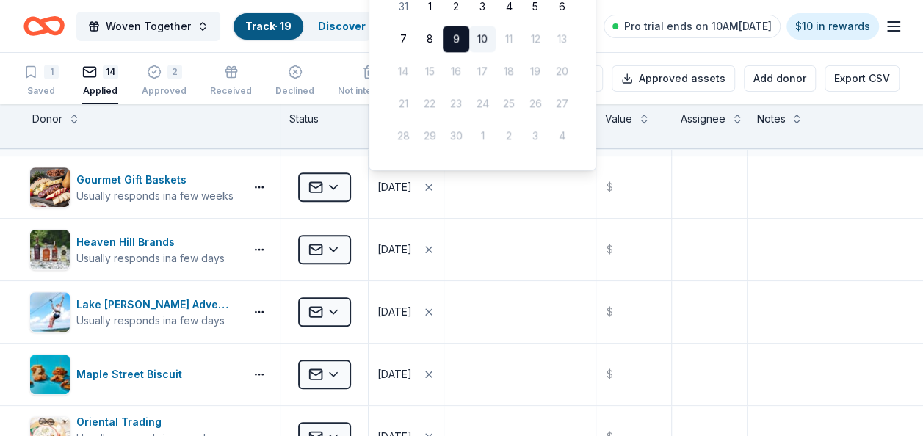
scroll to position [441, 0]
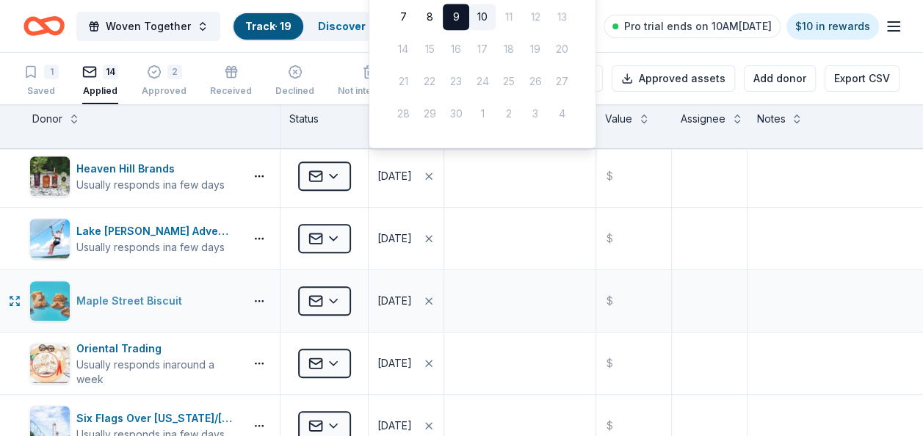
click at [211, 287] on div "Maple Street Biscuit" at bounding box center [133, 301] width 209 height 41
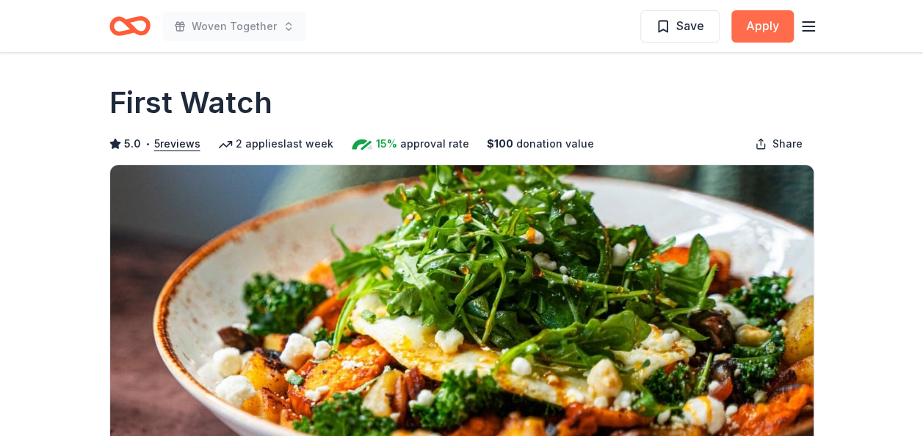
click at [769, 29] on button "Apply" at bounding box center [762, 26] width 62 height 32
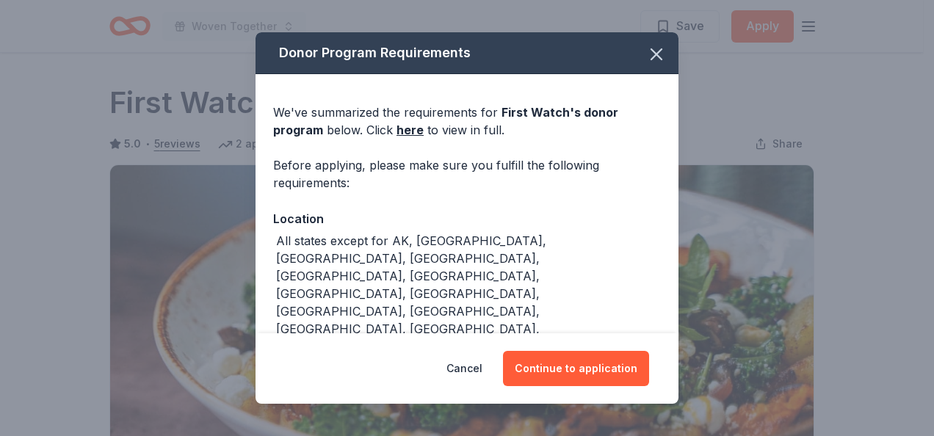
click at [809, 101] on div "Donor Program Requirements We've summarized the requirements for First Watch 's…" at bounding box center [467, 218] width 934 height 436
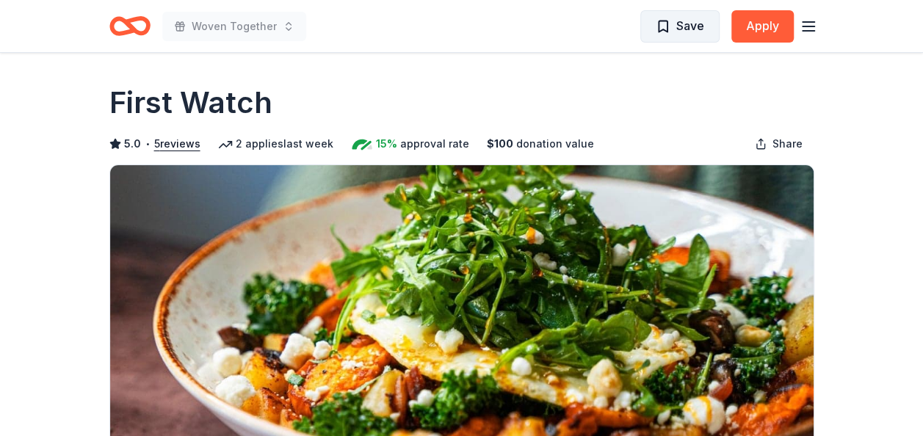
click at [687, 21] on span "Save" at bounding box center [690, 25] width 28 height 19
click at [694, 23] on html "Woven Together Saved Apply Rolling Share First Watch 5.0 • 5 reviews 2 applies …" at bounding box center [461, 218] width 923 height 436
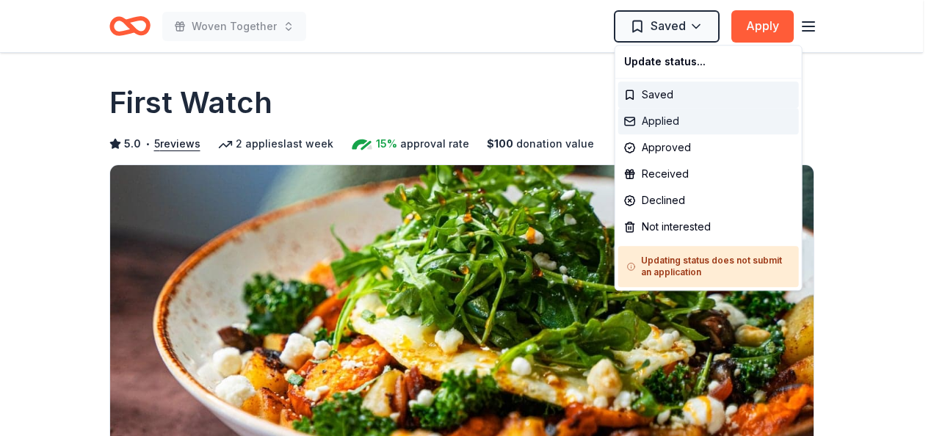
click at [663, 121] on div "Applied" at bounding box center [708, 121] width 181 height 26
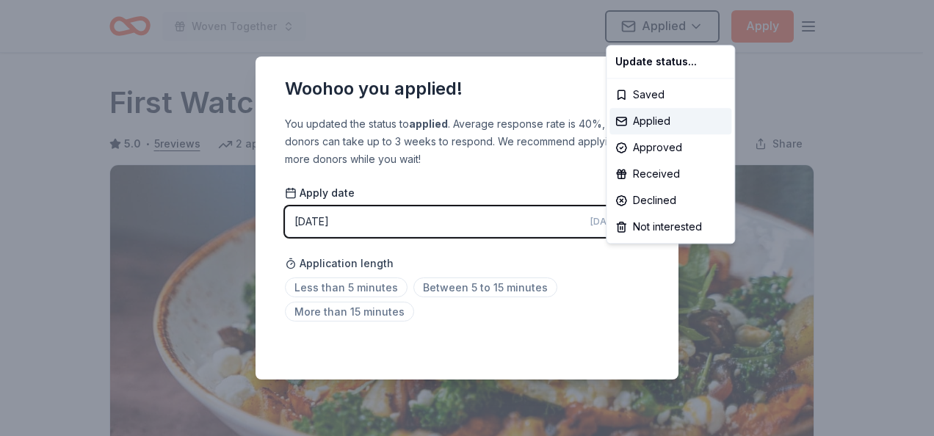
click at [469, 223] on html "Woven Together Applied Apply Rolling Share First Watch 5.0 • 5 reviews 2 applie…" at bounding box center [467, 218] width 934 height 436
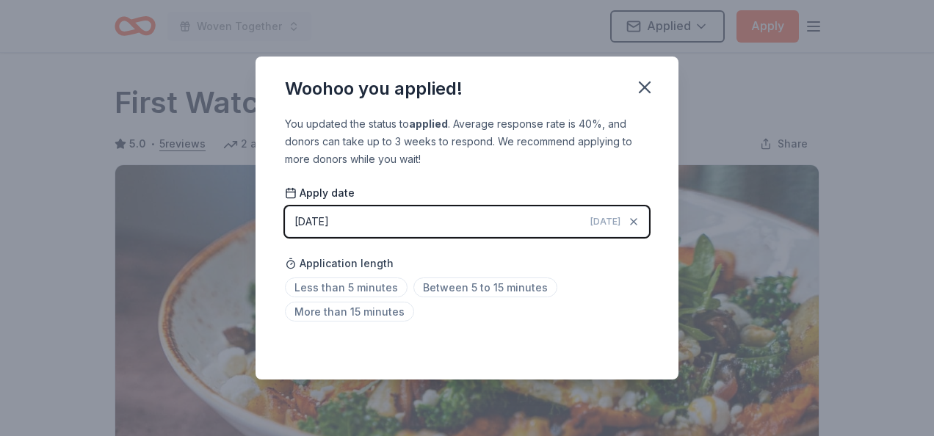
click at [601, 219] on span "[DATE]" at bounding box center [605, 222] width 30 height 12
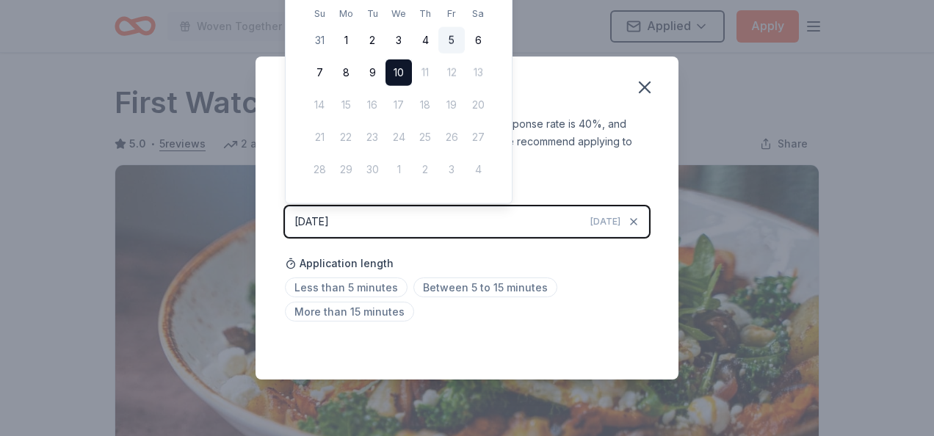
click at [450, 35] on button "5" at bounding box center [451, 40] width 26 height 26
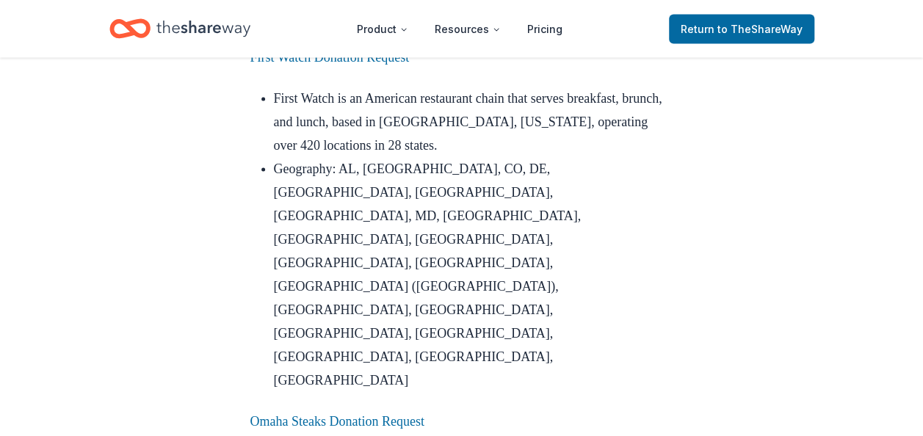
scroll to position [1395, 0]
click at [343, 64] on link "First Watch Donation Request" at bounding box center [329, 56] width 159 height 15
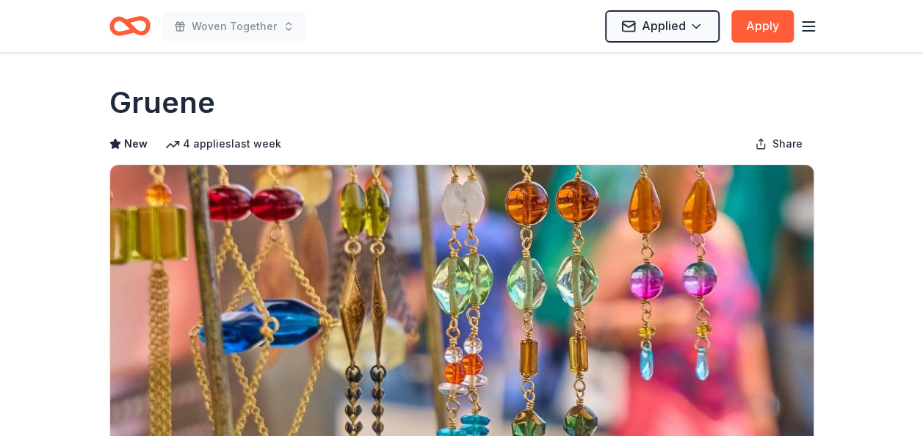
click at [149, 105] on h1 "Gruene" at bounding box center [162, 102] width 106 height 41
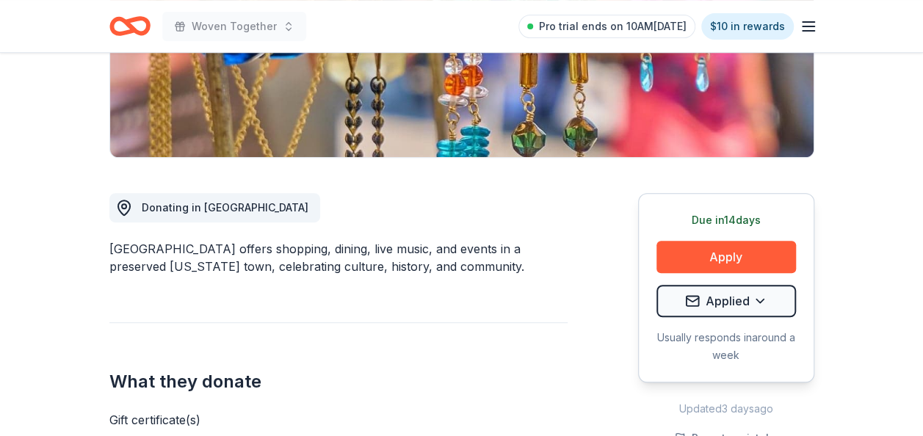
scroll to position [294, 0]
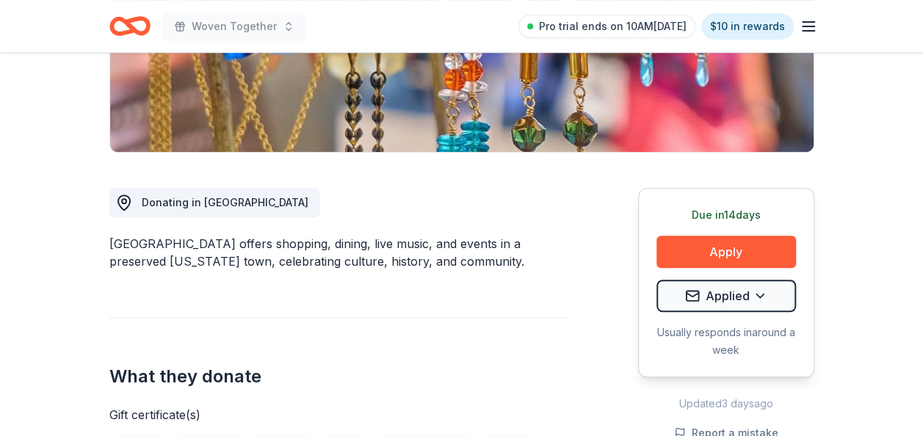
click at [711, 248] on button "Apply" at bounding box center [727, 252] width 140 height 32
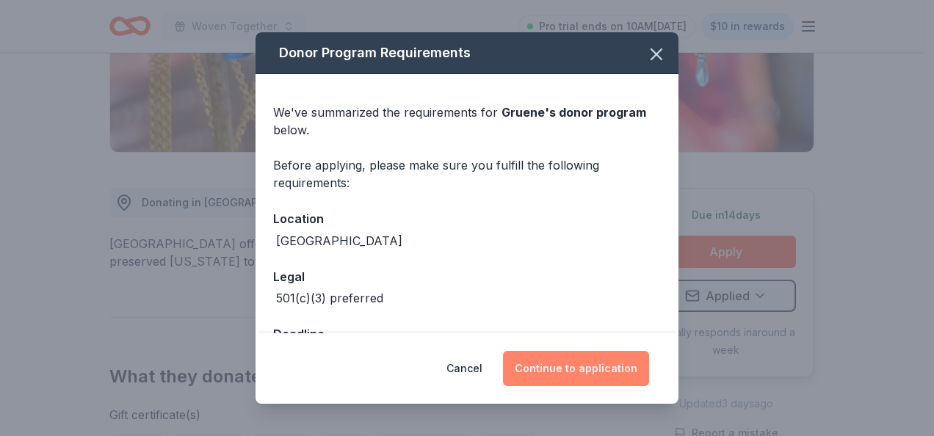
click at [565, 369] on button "Continue to application" at bounding box center [576, 368] width 146 height 35
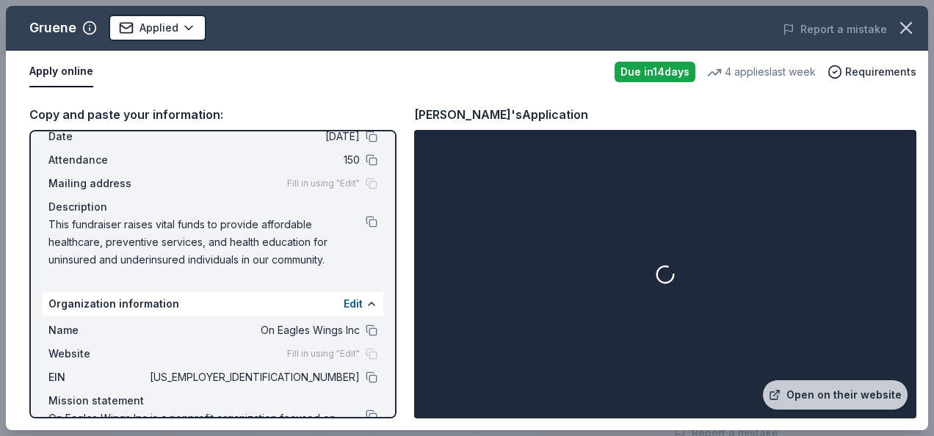
scroll to position [131, 0]
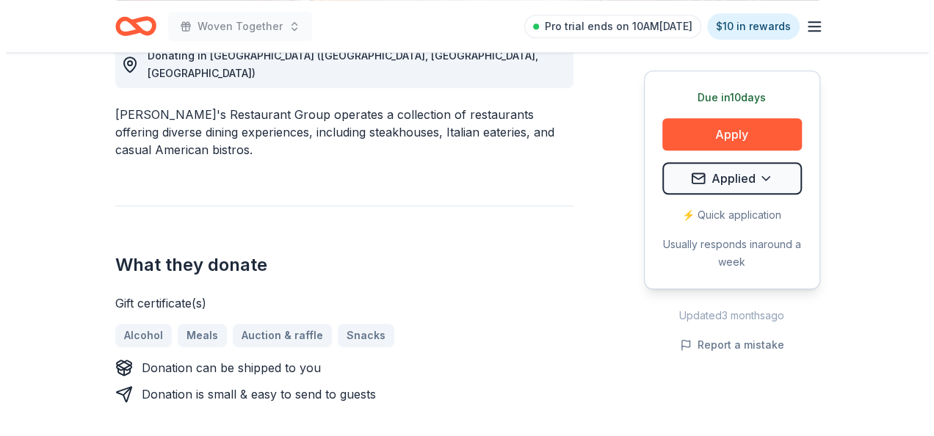
scroll to position [220, 0]
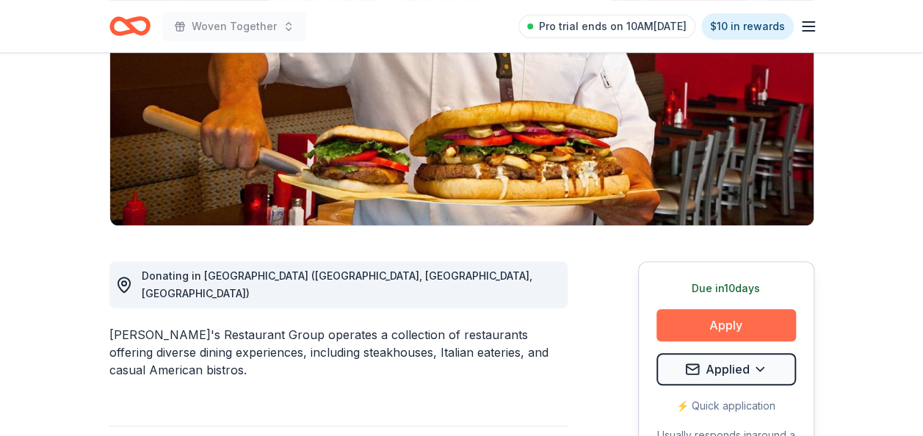
click at [698, 330] on button "Apply" at bounding box center [727, 325] width 140 height 32
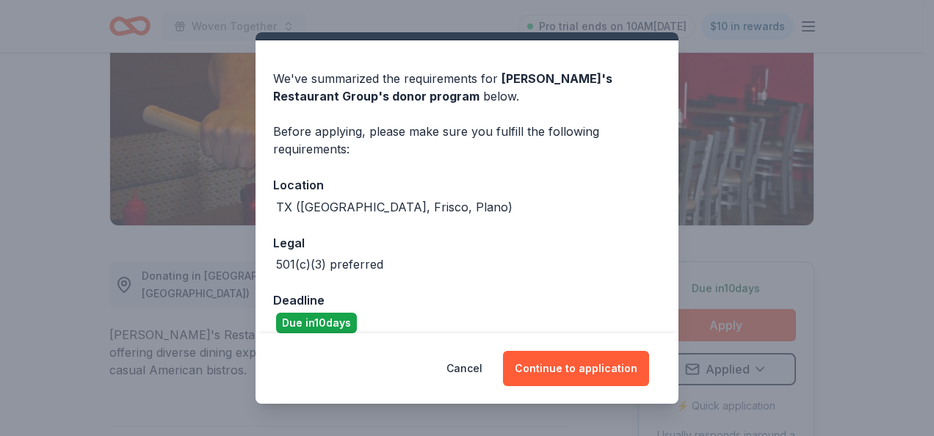
scroll to position [51, 0]
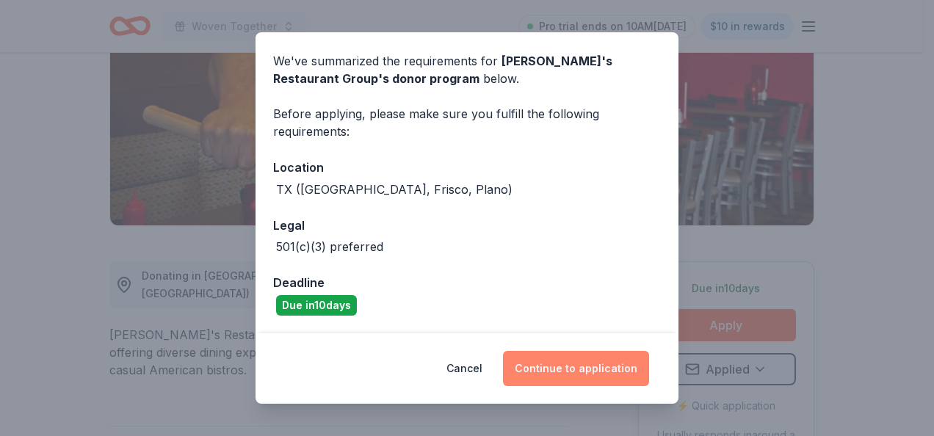
click at [554, 366] on button "Continue to application" at bounding box center [576, 368] width 146 height 35
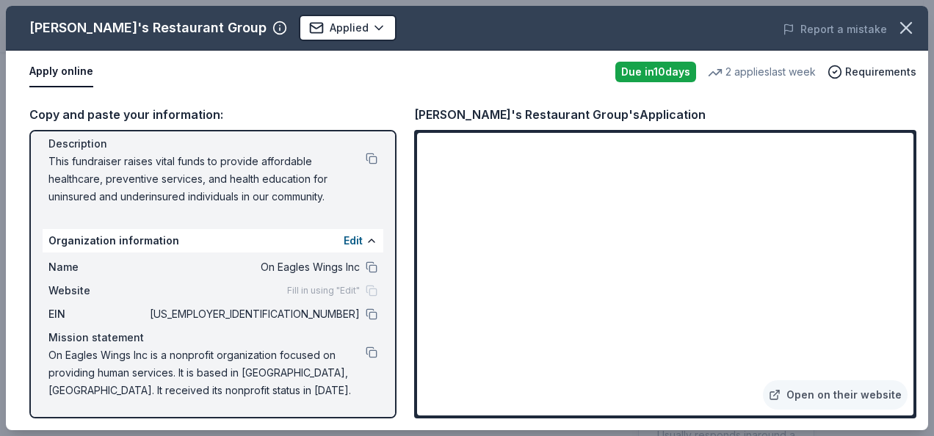
scroll to position [0, 0]
